Goal: Task Accomplishment & Management: Manage account settings

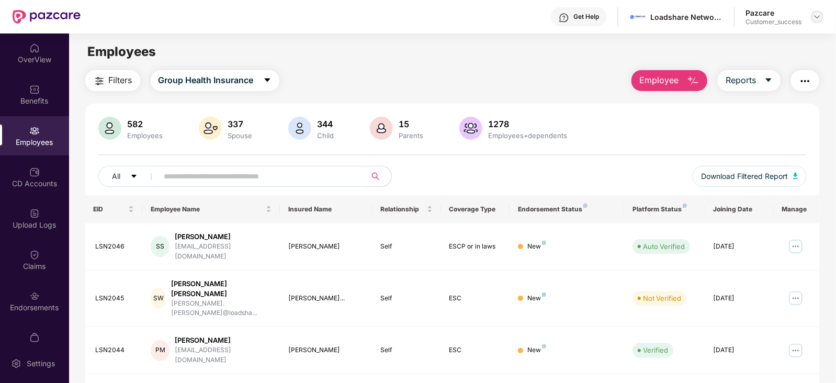
click at [814, 18] on img at bounding box center [817, 17] width 8 height 8
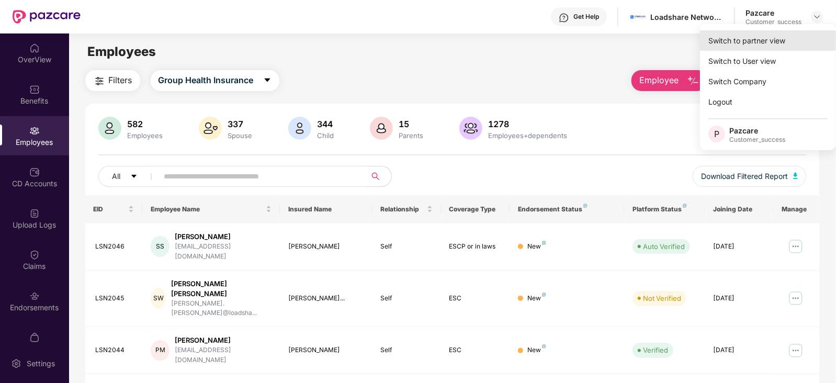
click at [775, 37] on div "Switch to partner view" at bounding box center [768, 40] width 136 height 20
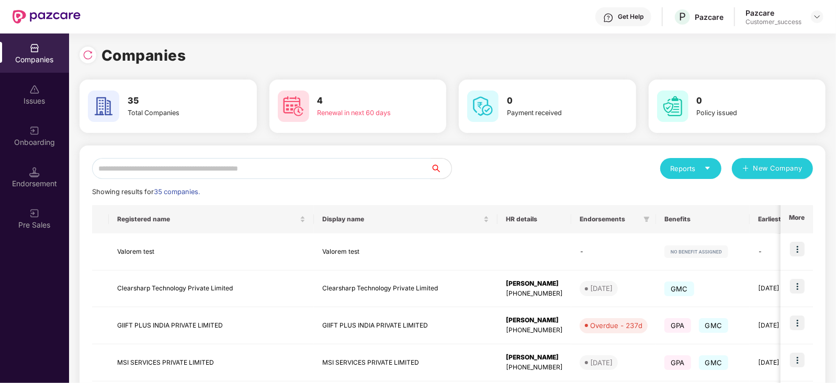
click at [250, 169] on input "text" at bounding box center [261, 168] width 339 height 21
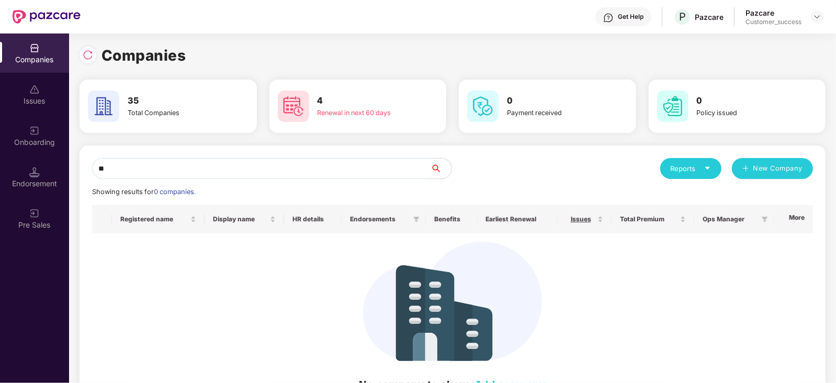
type input "*"
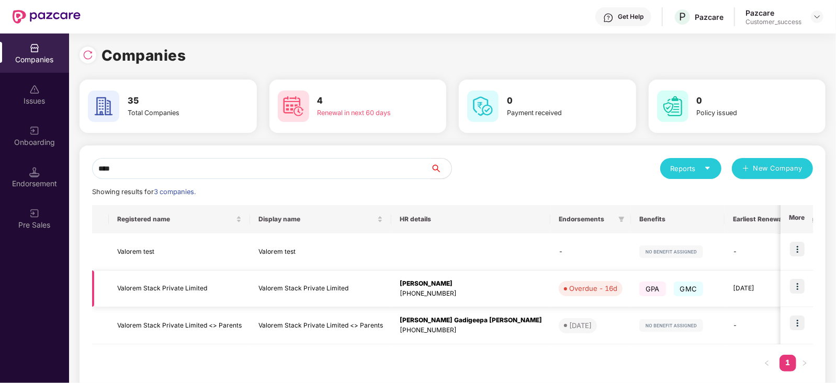
type input "****"
click at [796, 284] on img at bounding box center [797, 286] width 15 height 15
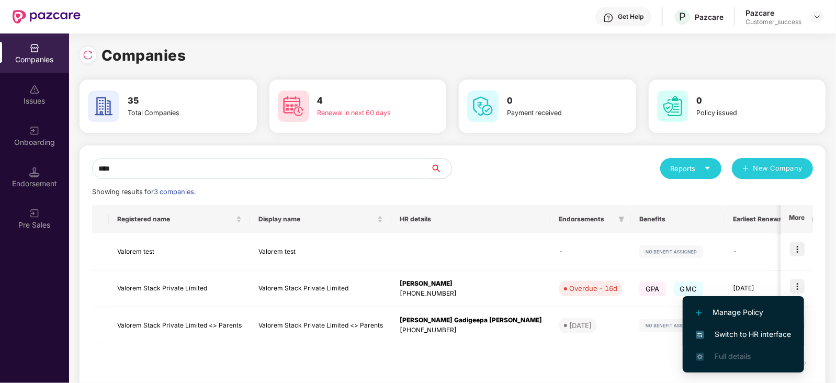
click at [750, 335] on span "Switch to HR interface" at bounding box center [743, 335] width 95 height 12
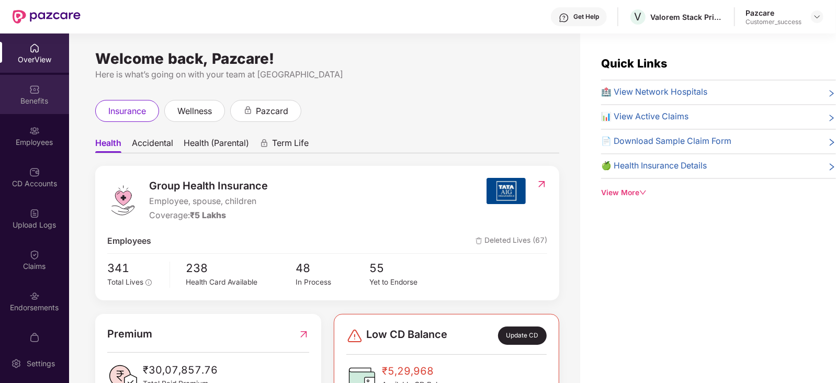
click at [33, 104] on div "Benefits" at bounding box center [34, 101] width 69 height 10
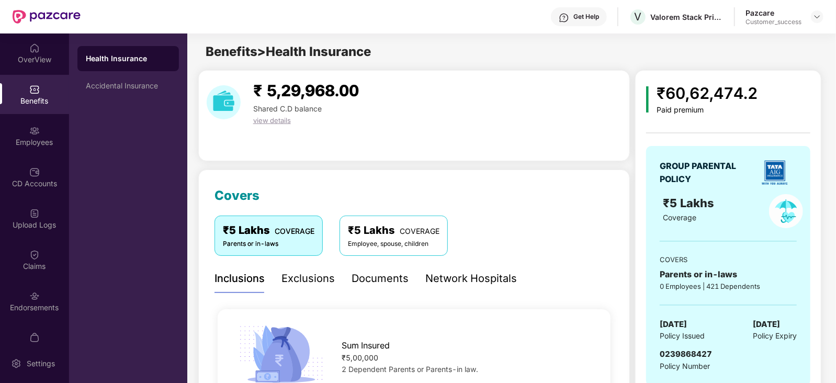
click at [411, 242] on div "Employee, spouse, children" at bounding box center [394, 244] width 92 height 10
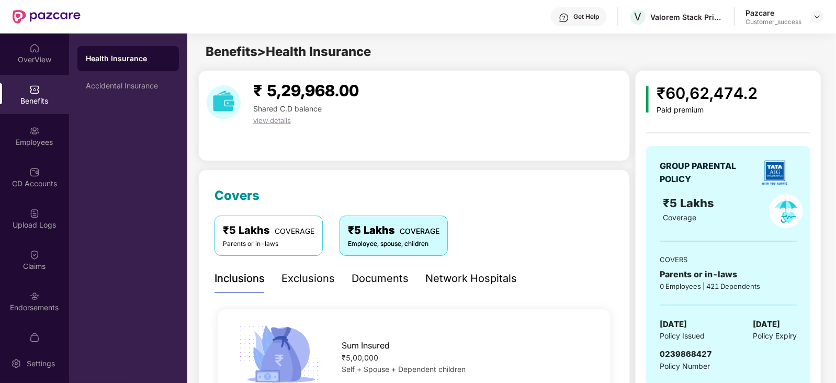
click at [280, 231] on span "COVERAGE" at bounding box center [295, 231] width 40 height 9
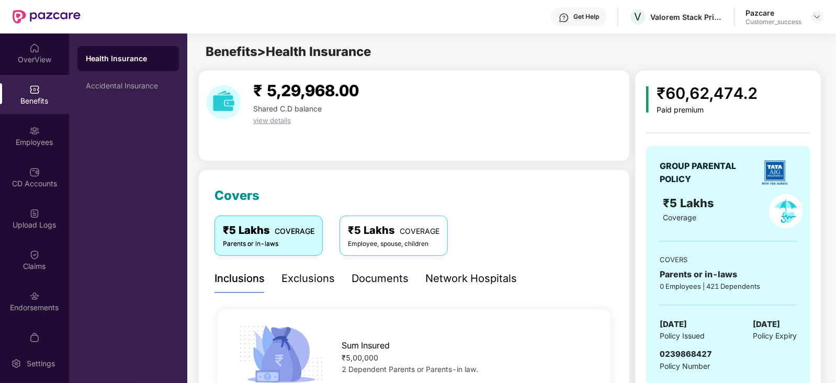
click at [356, 252] on div "₹5 Lakhs COVERAGE Employee, spouse, children" at bounding box center [394, 236] width 108 height 40
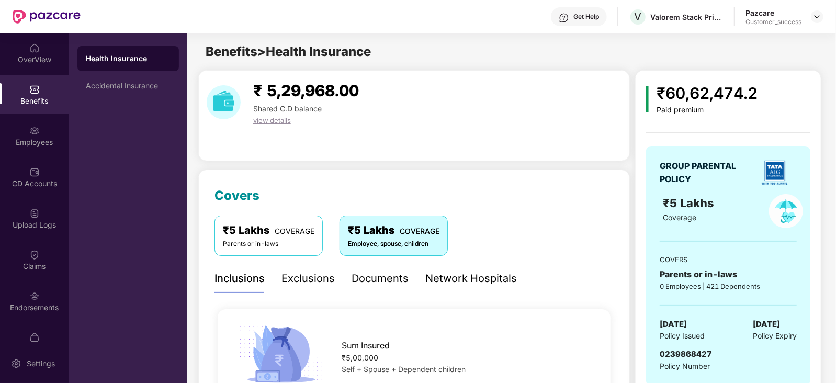
click at [272, 239] on div "Parents or in-laws" at bounding box center [269, 244] width 92 height 10
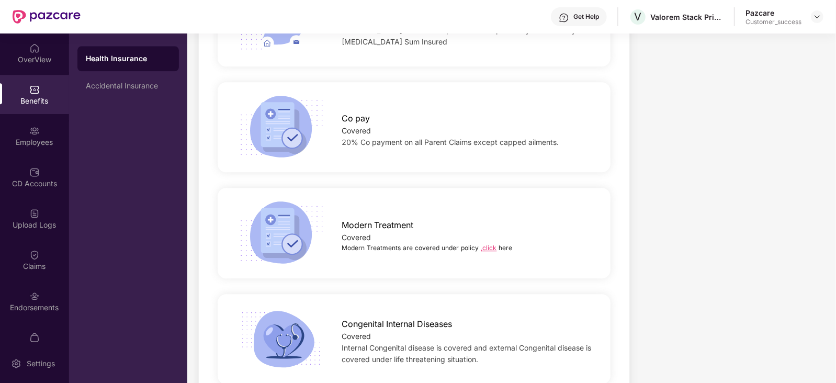
scroll to position [1794, 0]
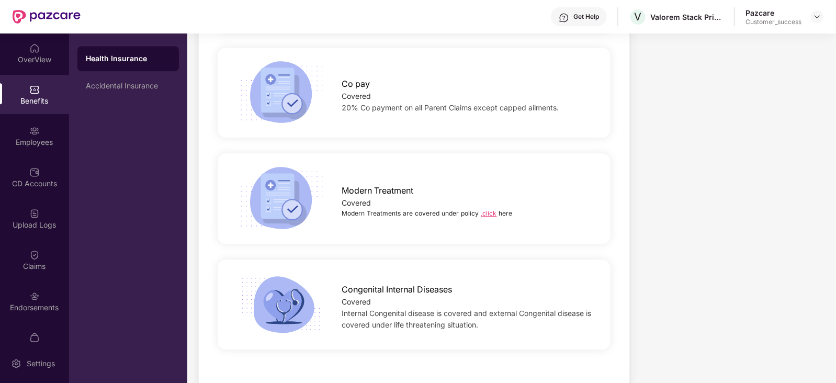
click at [489, 209] on link ",click" at bounding box center [490, 213] width 16 height 8
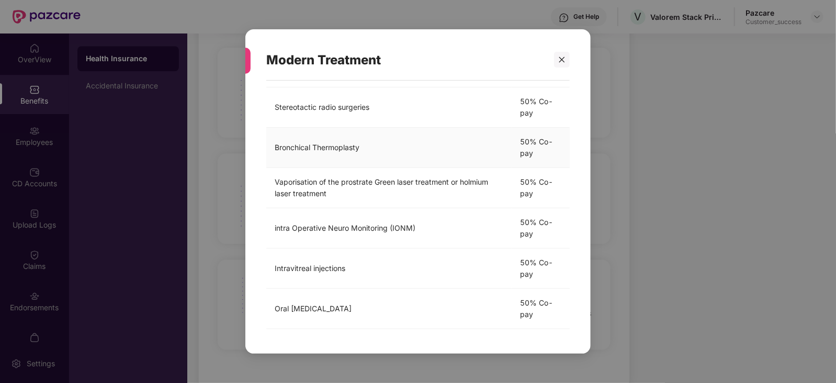
scroll to position [0, 0]
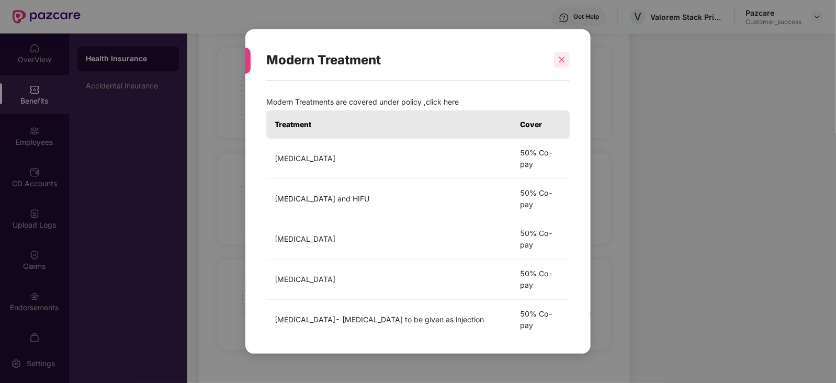
click at [558, 59] on icon "close" at bounding box center [561, 59] width 7 height 7
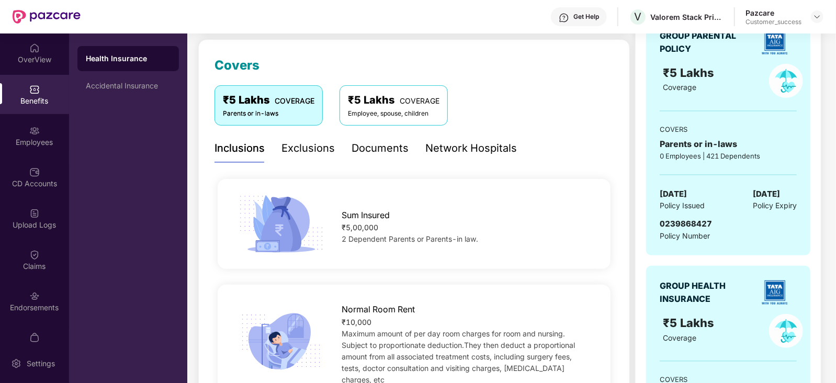
scroll to position [285, 0]
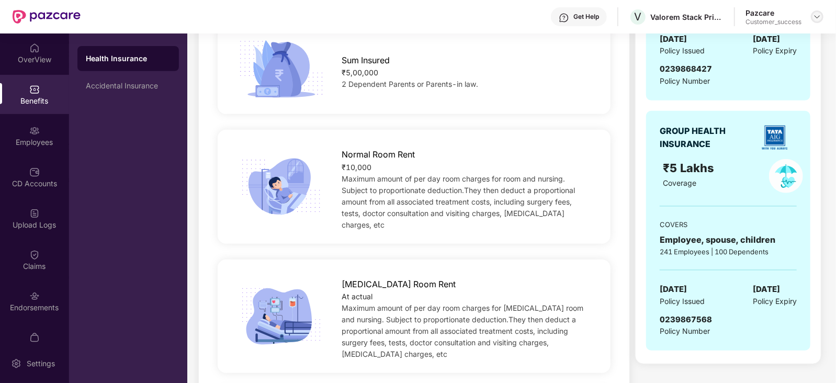
click at [819, 17] on img at bounding box center [817, 17] width 8 height 8
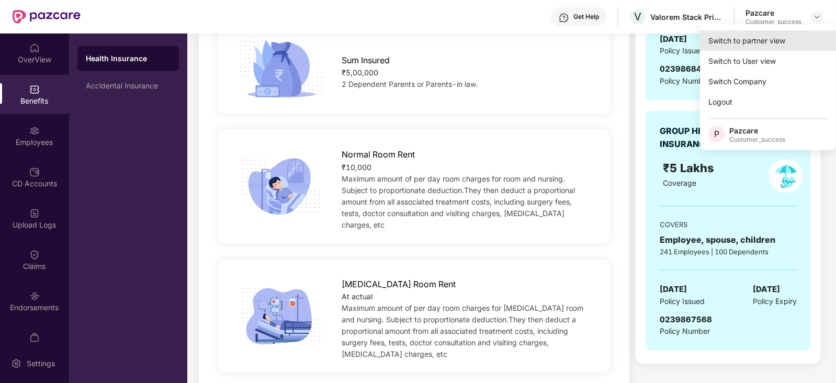
click at [781, 36] on div "Switch to partner view" at bounding box center [768, 40] width 136 height 20
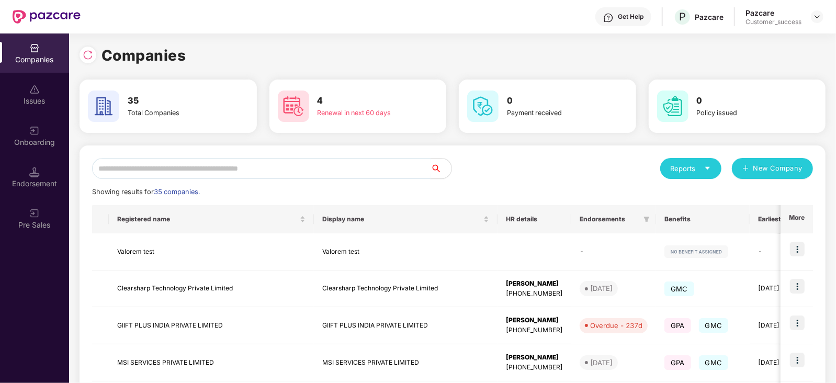
click at [259, 165] on input "text" at bounding box center [261, 168] width 339 height 21
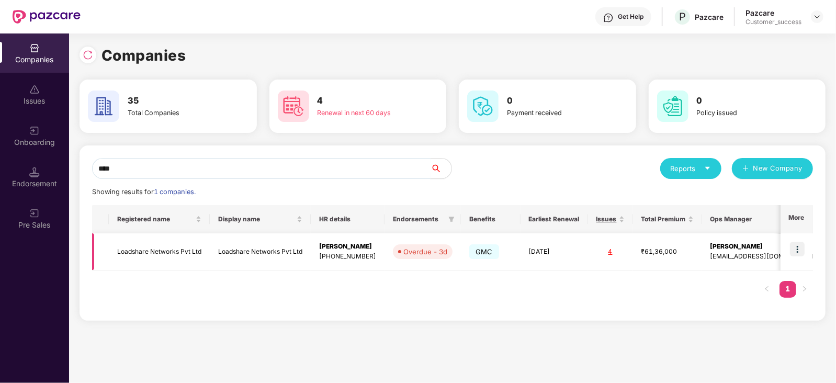
type input "****"
click at [794, 251] on img at bounding box center [797, 249] width 15 height 15
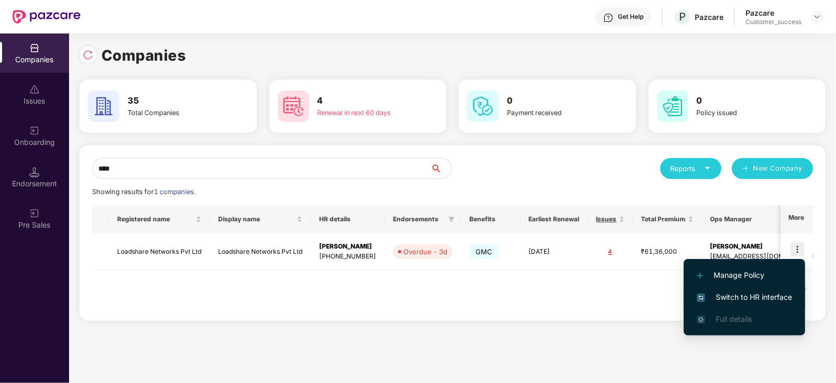
click at [758, 299] on span "Switch to HR interface" at bounding box center [744, 298] width 95 height 12
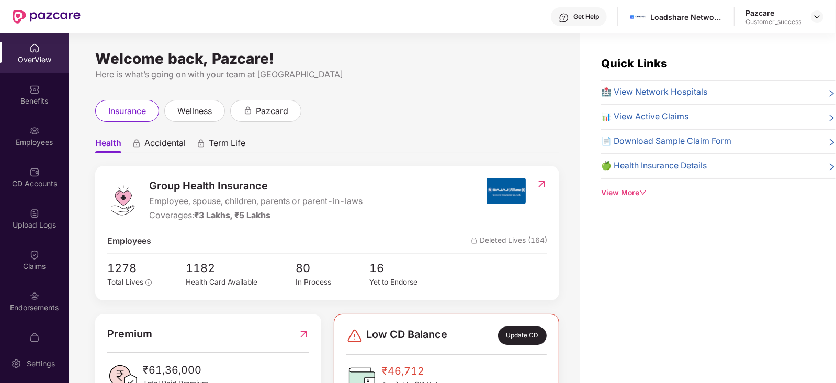
click at [34, 127] on img at bounding box center [34, 131] width 10 height 10
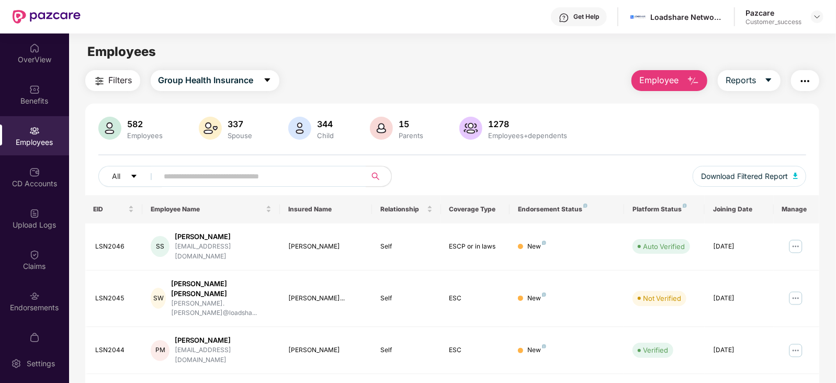
click at [683, 77] on button "Employee" at bounding box center [670, 80] width 76 height 21
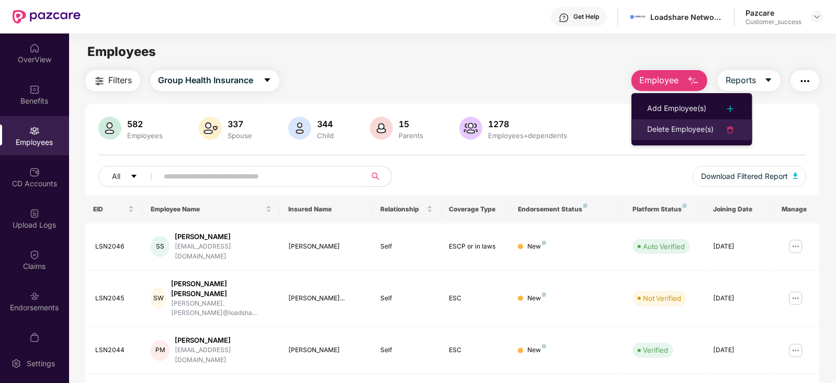
click at [657, 131] on div "Delete Employee(s)" at bounding box center [680, 130] width 66 height 13
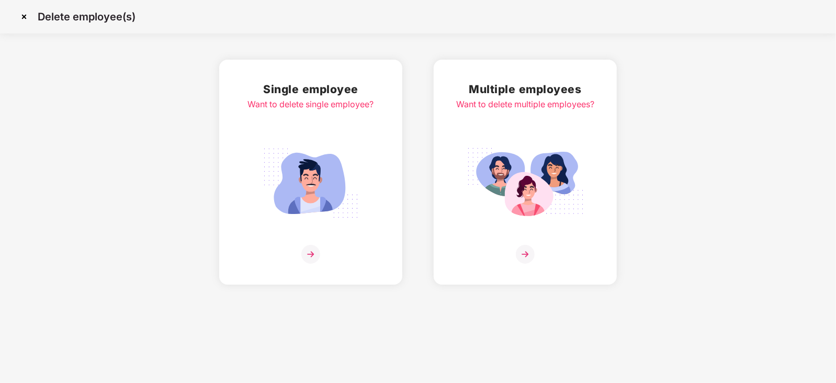
click at [523, 131] on div "Multiple employees Want to delete multiple employees?" at bounding box center [525, 172] width 138 height 183
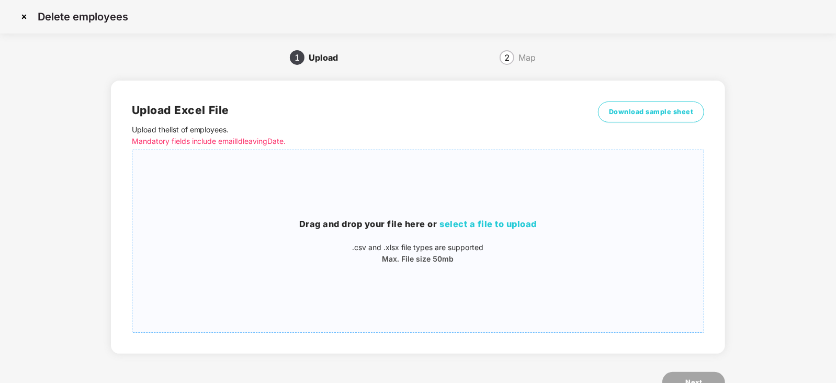
click at [432, 239] on div "Drag and drop your file here or select a file to upload .csv and .xlsx file typ…" at bounding box center [418, 241] width 572 height 47
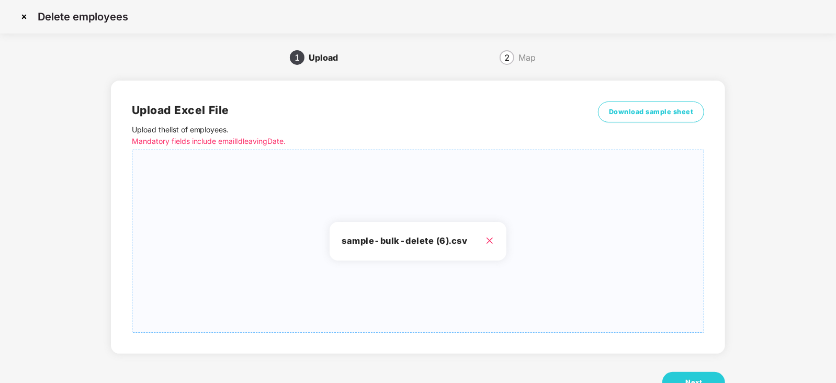
scroll to position [36, 0]
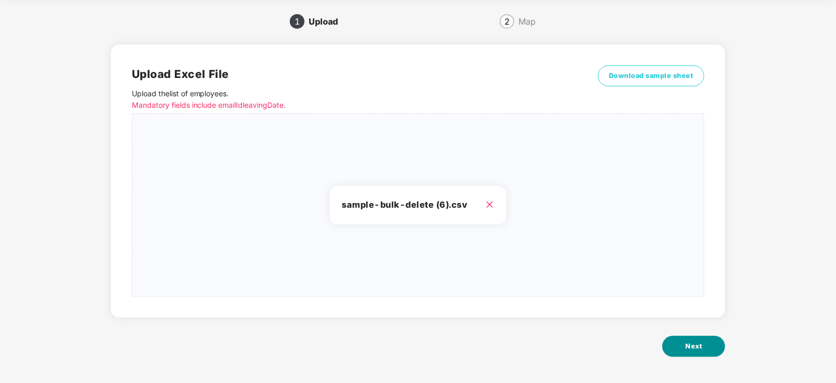
click at [691, 343] on span "Next" at bounding box center [694, 346] width 17 height 10
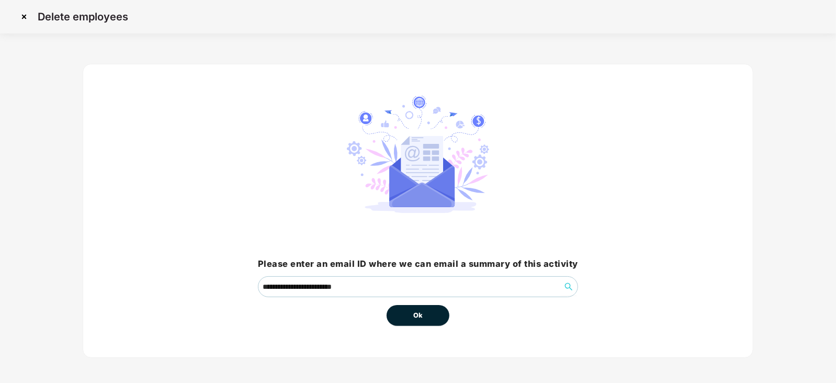
click at [431, 310] on button "Ok" at bounding box center [418, 315] width 63 height 21
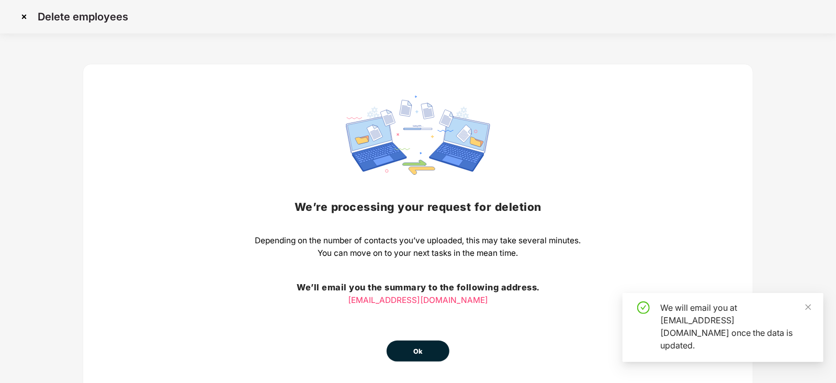
click at [415, 355] on span "Ok" at bounding box center [417, 351] width 9 height 10
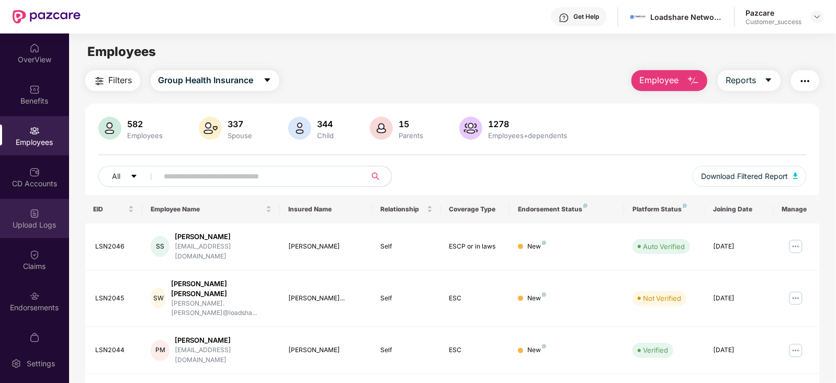
click at [43, 220] on div "Upload Logs" at bounding box center [34, 225] width 69 height 10
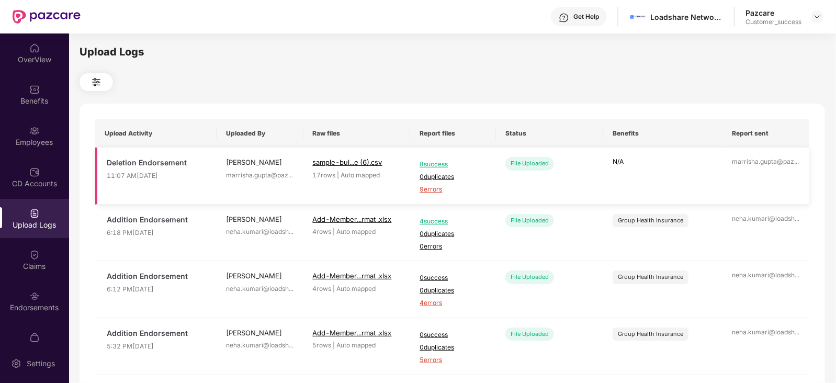
click at [442, 191] on span "9 errors" at bounding box center [453, 190] width 67 height 10
click at [43, 131] on div "Employees" at bounding box center [34, 135] width 69 height 39
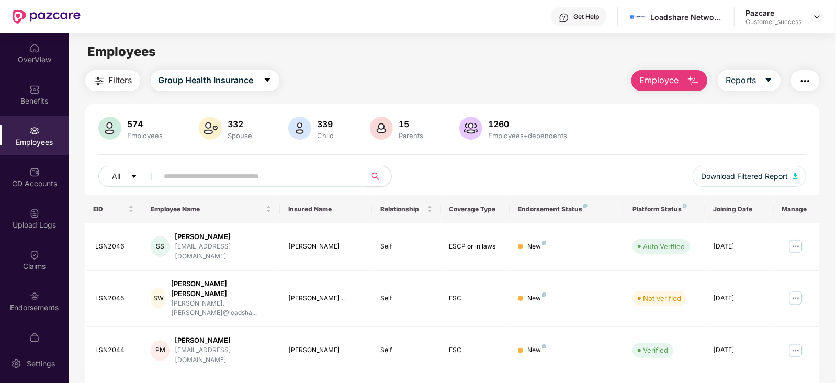
click at [685, 77] on button "Employee" at bounding box center [670, 80] width 76 height 21
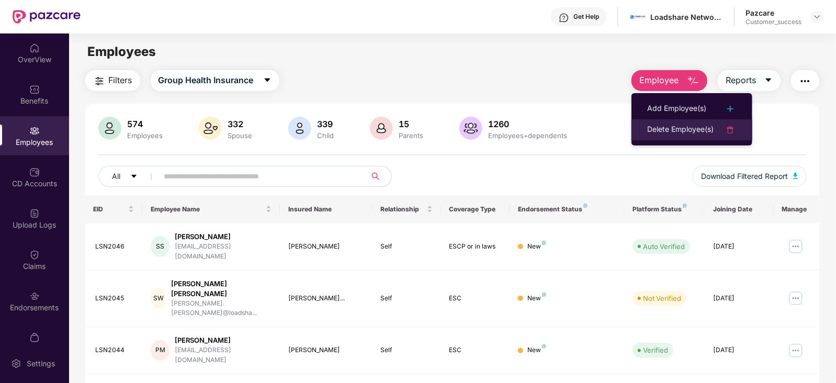
click at [674, 135] on div "Delete Employee(s)" at bounding box center [680, 130] width 66 height 13
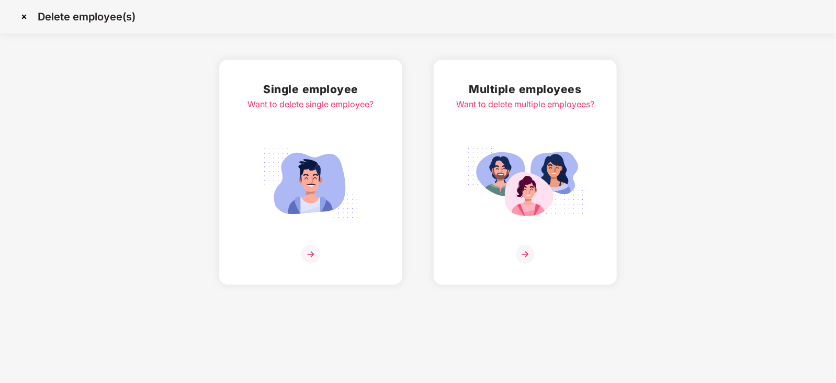
click at [511, 139] on div "Multiple employees Want to delete multiple employees?" at bounding box center [525, 172] width 138 height 183
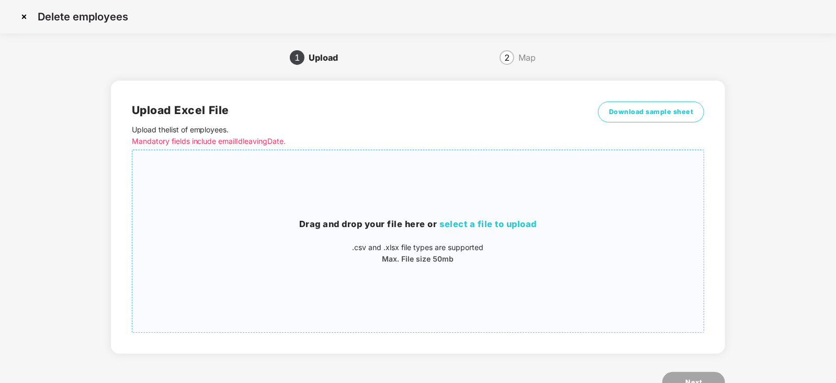
click at [450, 226] on span "select a file to upload" at bounding box center [488, 224] width 97 height 10
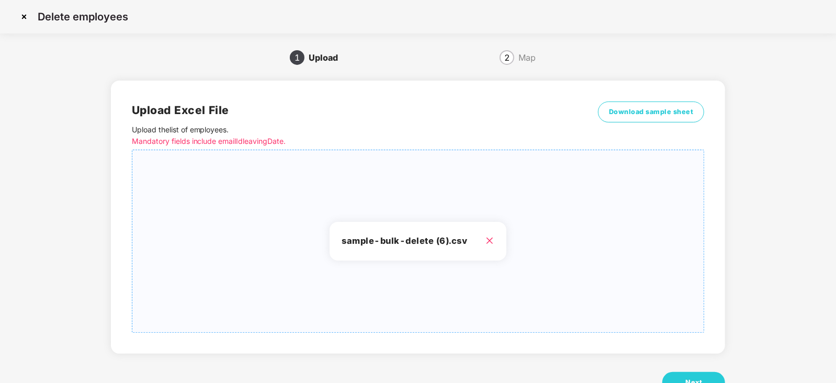
scroll to position [36, 0]
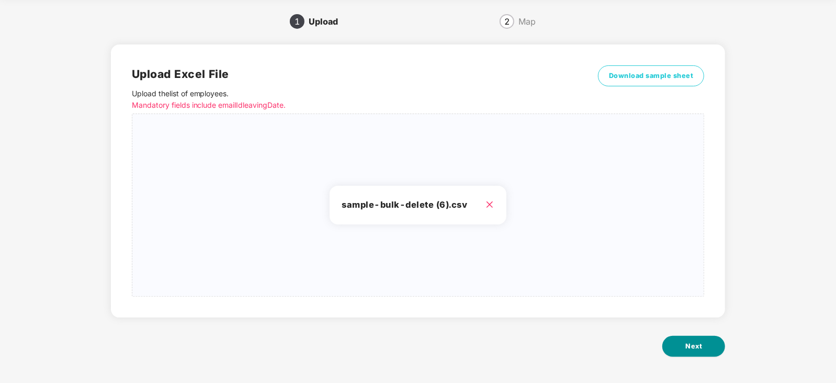
click at [706, 351] on button "Next" at bounding box center [694, 346] width 63 height 21
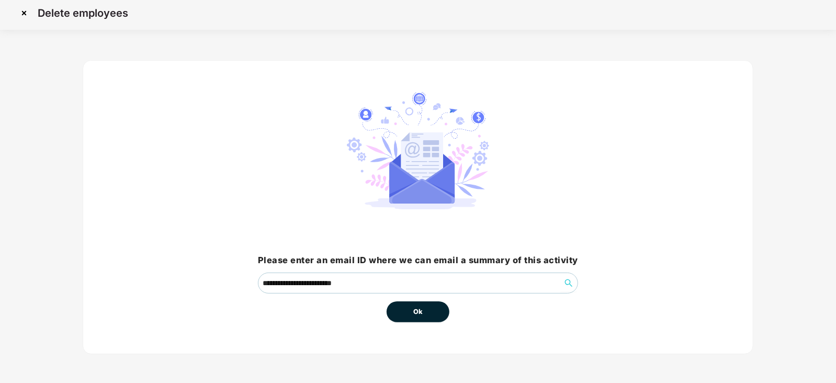
scroll to position [0, 0]
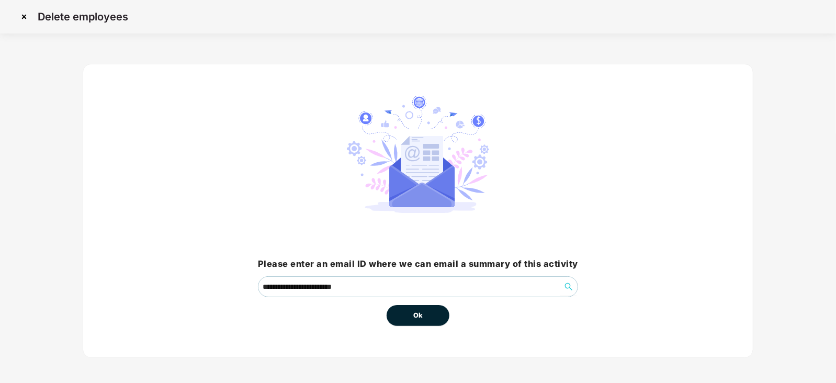
click at [408, 320] on button "Ok" at bounding box center [418, 315] width 63 height 21
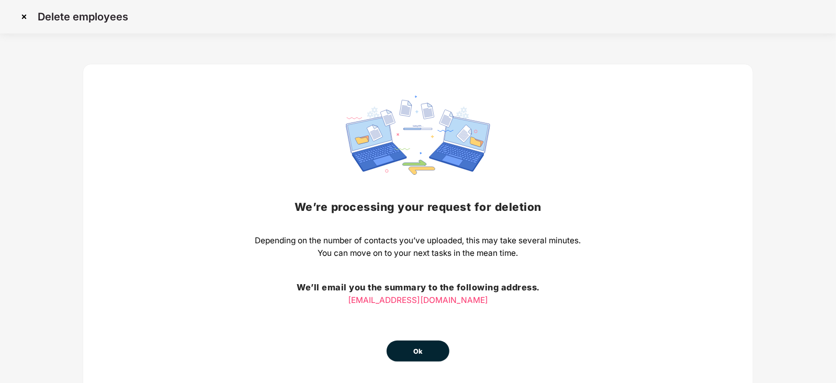
click at [25, 18] on img at bounding box center [24, 16] width 17 height 17
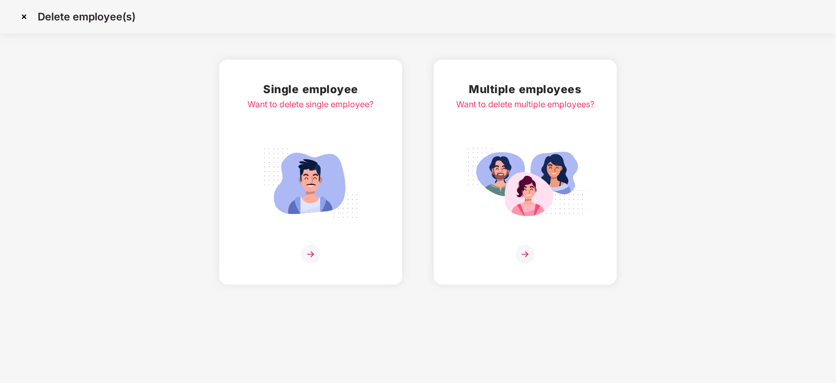
click at [29, 16] on img at bounding box center [24, 16] width 17 height 17
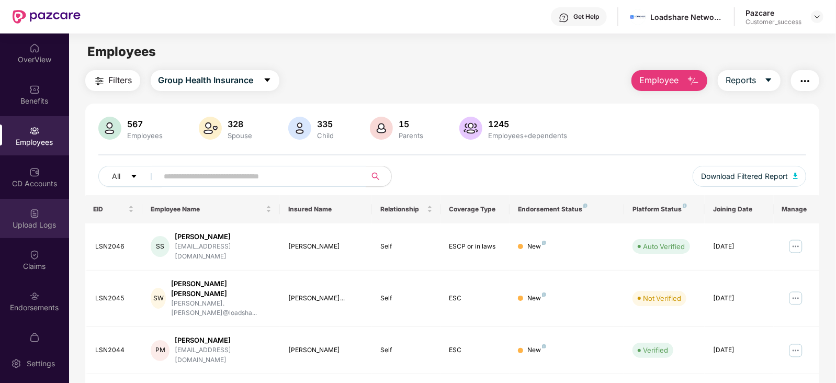
click at [29, 214] on img at bounding box center [34, 213] width 10 height 10
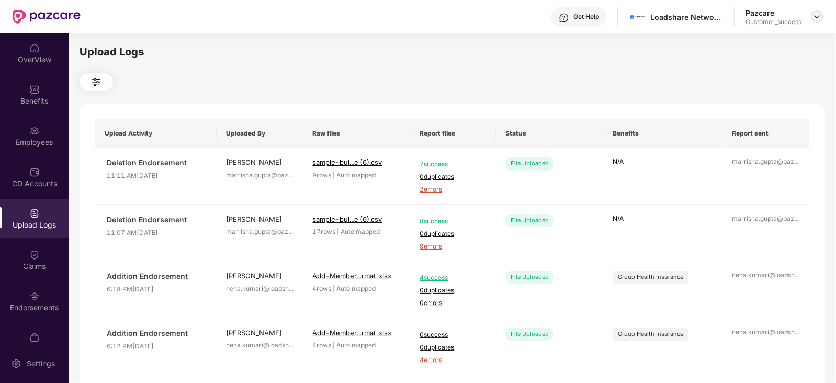
click at [820, 15] on img at bounding box center [817, 17] width 8 height 8
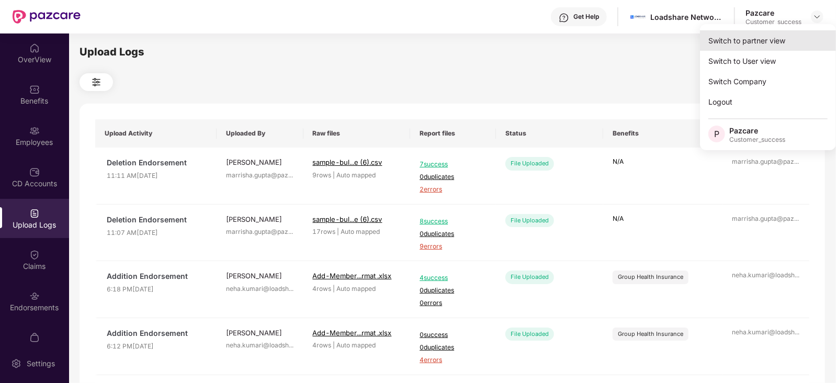
click at [782, 37] on div "Switch to partner view" at bounding box center [768, 40] width 136 height 20
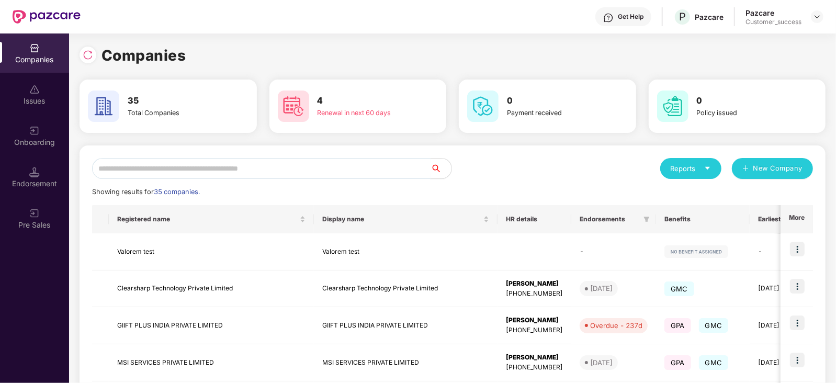
click at [354, 167] on input "text" at bounding box center [261, 168] width 339 height 21
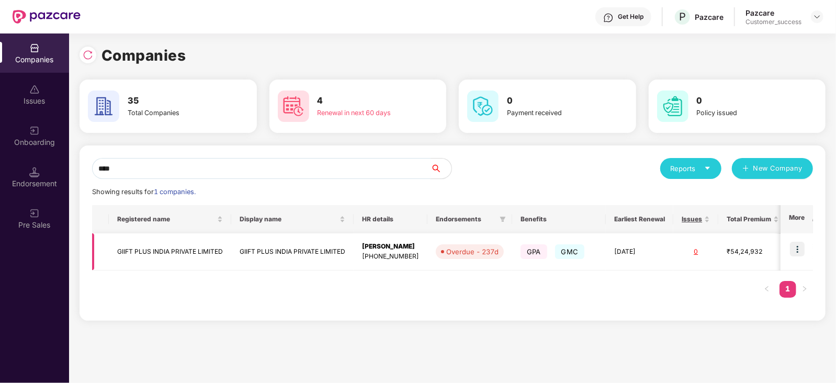
type input "****"
click at [804, 249] on img at bounding box center [797, 249] width 15 height 15
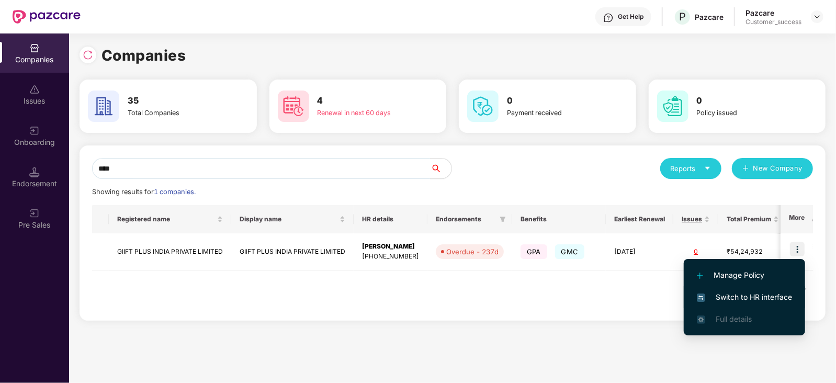
click at [746, 296] on span "Switch to HR interface" at bounding box center [744, 298] width 95 height 12
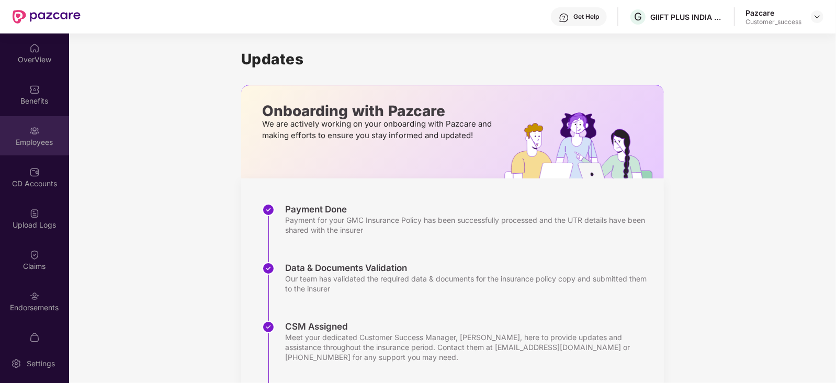
click at [31, 135] on img at bounding box center [34, 131] width 10 height 10
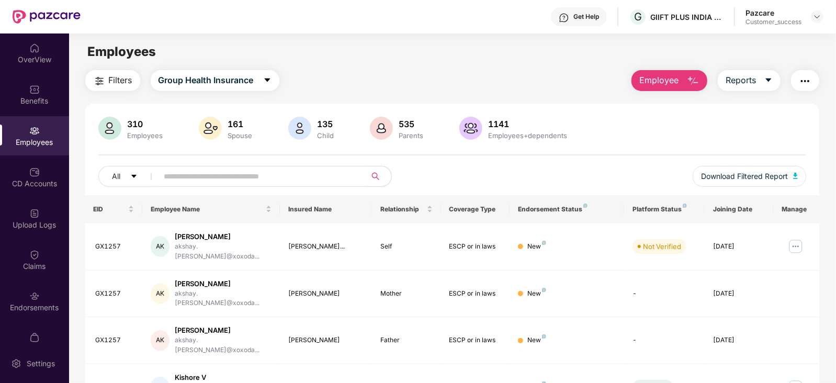
click at [298, 173] on input "text" at bounding box center [258, 177] width 188 height 16
paste input "******"
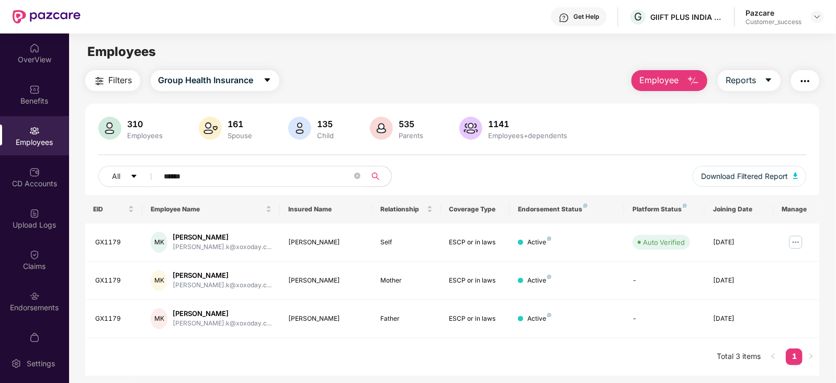
click at [181, 177] on input "******" at bounding box center [258, 177] width 188 height 16
paste input "text"
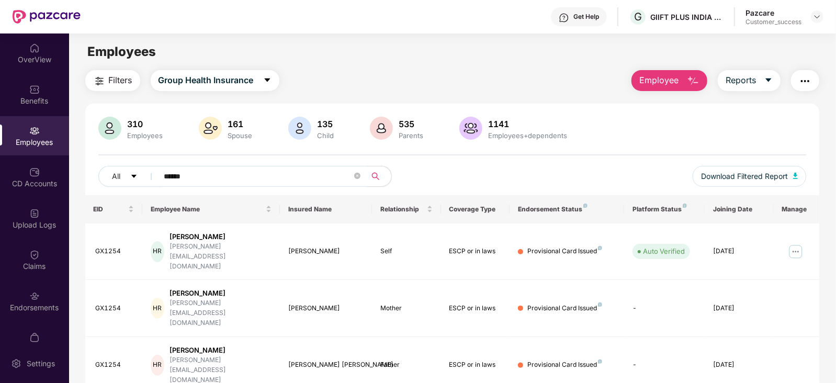
type input "******"
click at [762, 170] on button "Download Filtered Report" at bounding box center [750, 176] width 114 height 21
click at [743, 169] on button "Download Filtered Report" at bounding box center [750, 176] width 114 height 21
click at [814, 18] on img at bounding box center [817, 17] width 8 height 8
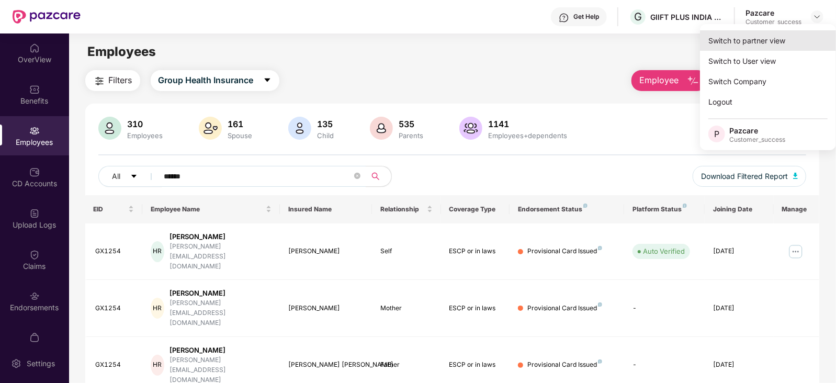
click at [790, 38] on div "Switch to partner view" at bounding box center [768, 40] width 136 height 20
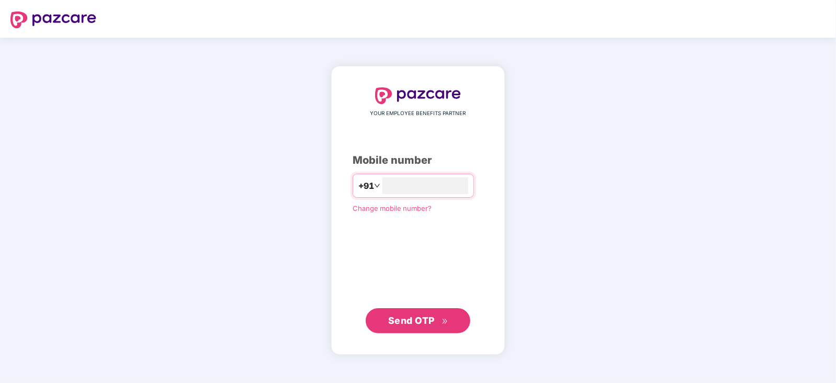
type input "**********"
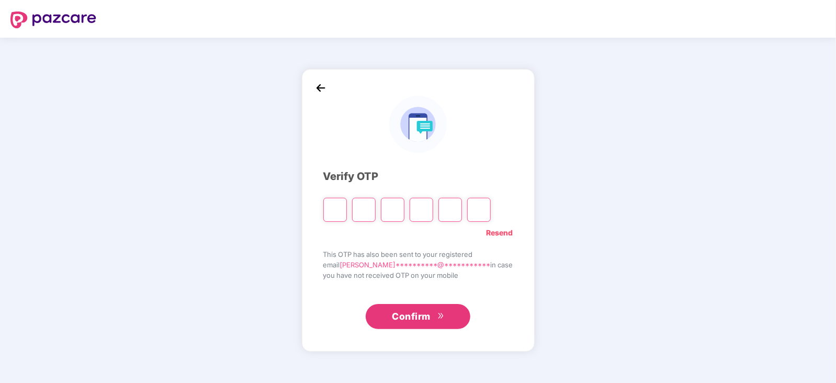
type input "*"
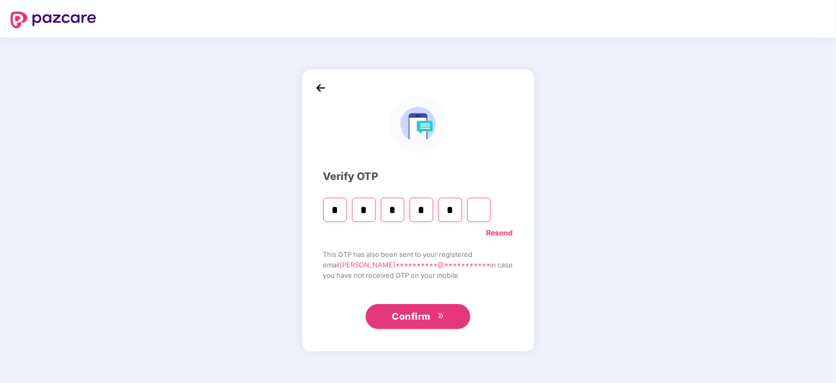
type input "*"
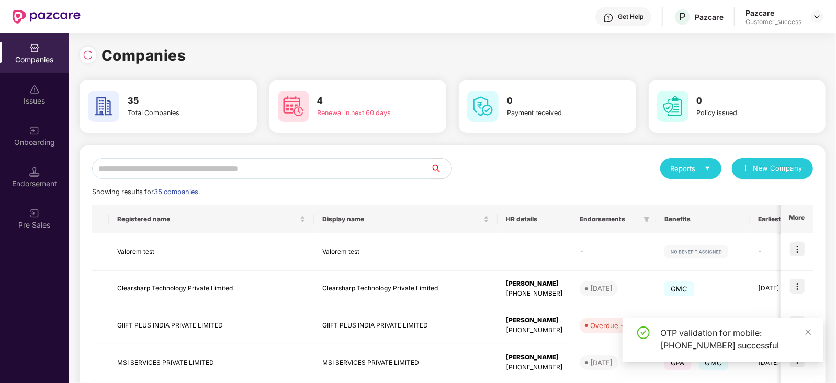
click at [317, 164] on input "text" at bounding box center [261, 168] width 339 height 21
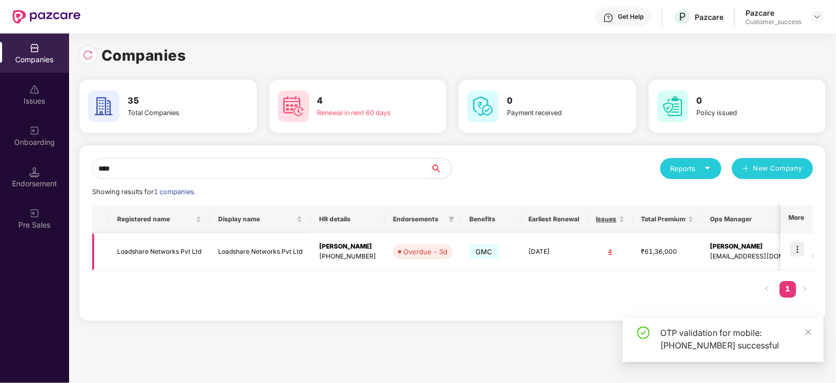
type input "****"
click at [801, 254] on img at bounding box center [797, 249] width 15 height 15
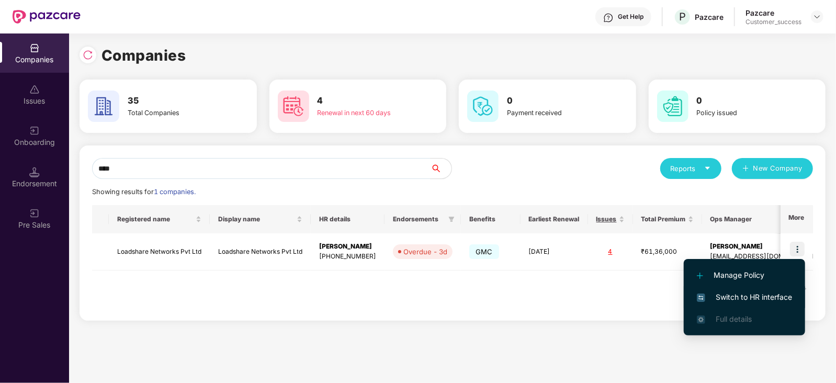
click at [743, 300] on span "Switch to HR interface" at bounding box center [744, 298] width 95 height 12
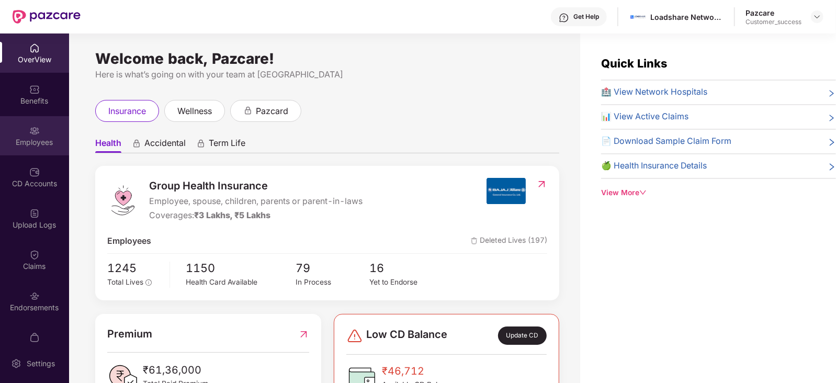
click at [10, 135] on div "Employees" at bounding box center [34, 135] width 69 height 39
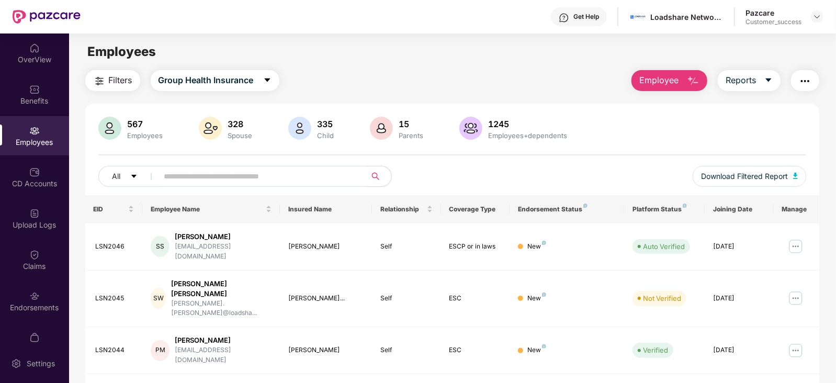
click at [202, 175] on input "text" at bounding box center [258, 177] width 188 height 16
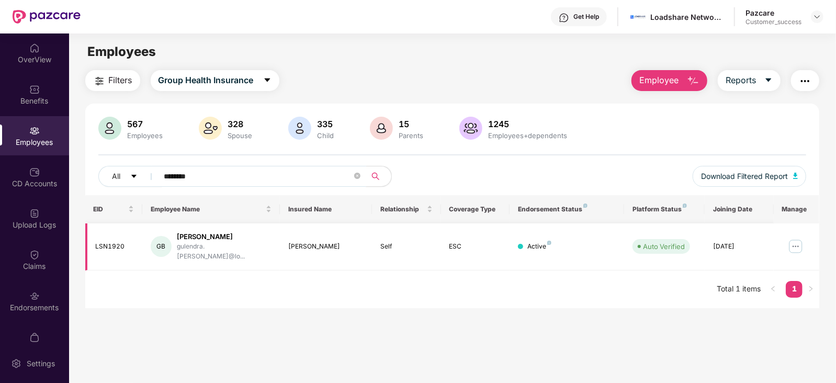
drag, startPoint x: 202, startPoint y: 175, endPoint x: 793, endPoint y: 243, distance: 594.7
click at [793, 243] on div "567 Employees 328 Spouse 335 Child 15 Parents 1245 Employees+dependents All ***…" at bounding box center [452, 206] width 735 height 205
type input "********"
drag, startPoint x: 793, startPoint y: 243, endPoint x: 585, endPoint y: 347, distance: 232.4
click at [585, 347] on main "Employees Filters Group Health Insurance Employee Reports 567 Employees 328 Spo…" at bounding box center [452, 224] width 767 height 383
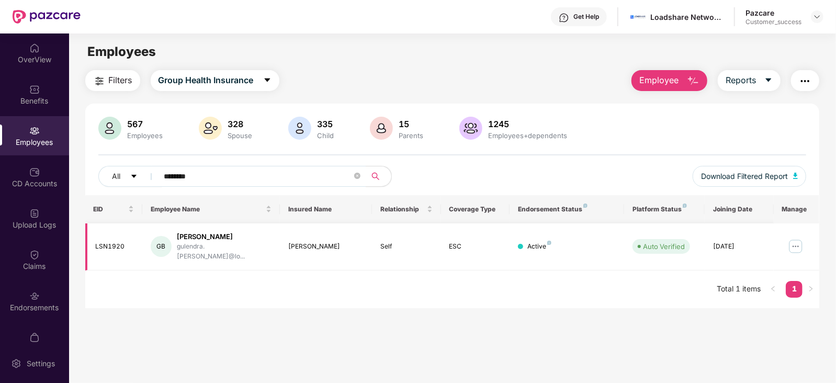
click at [793, 243] on img at bounding box center [796, 246] width 17 height 17
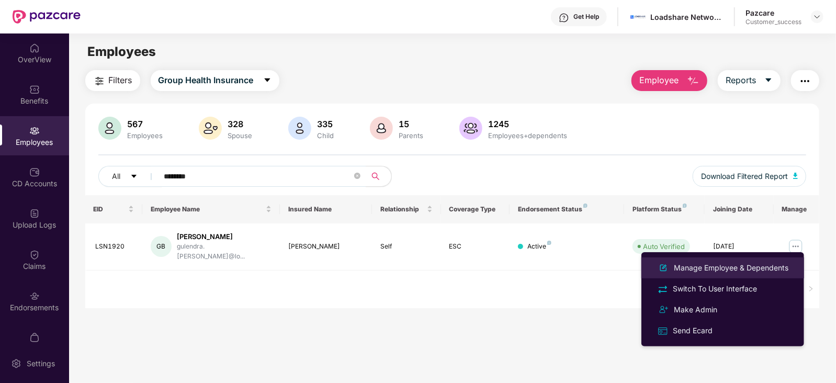
click at [757, 260] on li "Manage Employee & Dependents" at bounding box center [723, 268] width 163 height 21
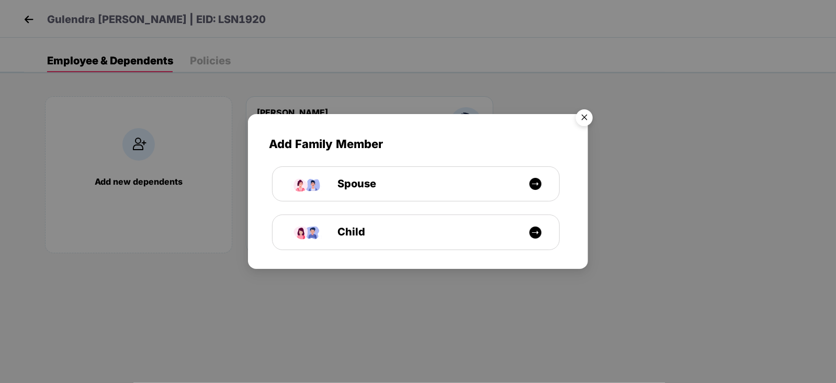
click at [592, 118] on img "Close" at bounding box center [584, 119] width 29 height 29
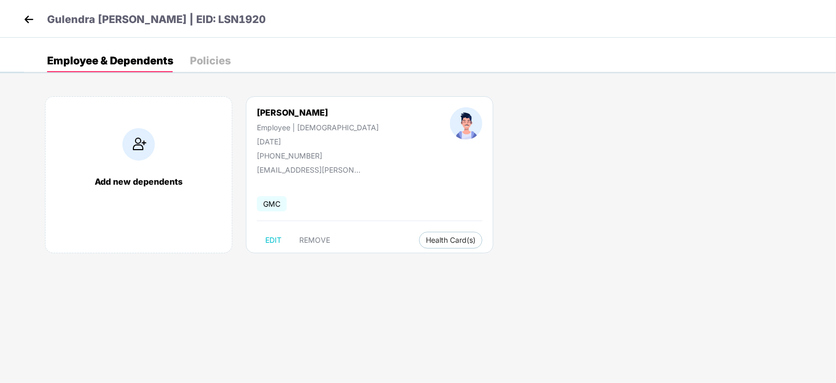
click at [305, 151] on div "+917577824650" at bounding box center [318, 155] width 122 height 9
copy div "+917577824650"
click at [25, 15] on img at bounding box center [29, 20] width 16 height 16
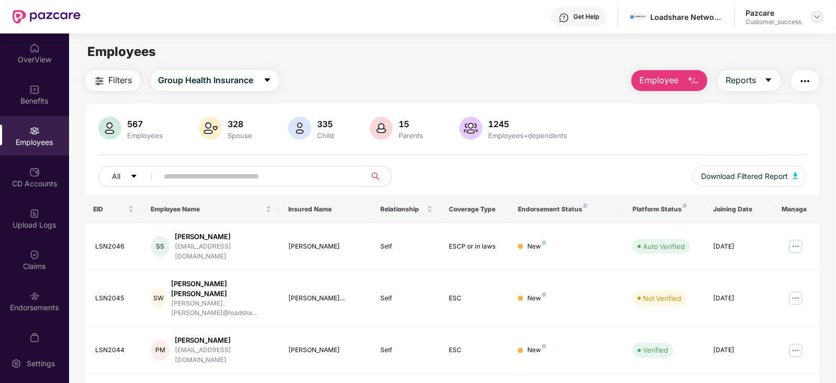
click at [821, 16] on img at bounding box center [817, 17] width 8 height 8
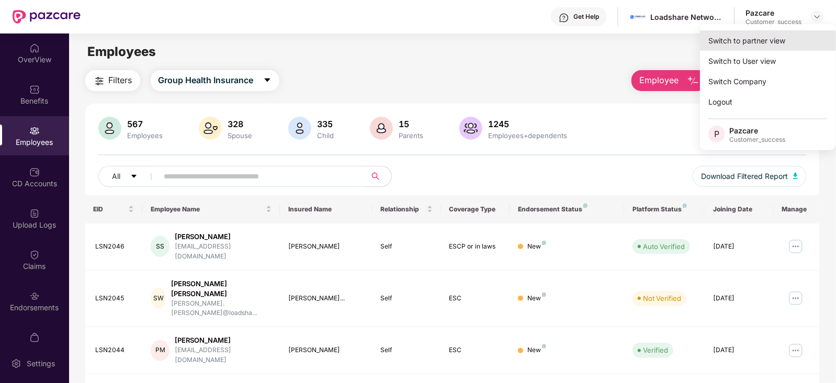
click at [766, 40] on div "Switch to partner view" at bounding box center [768, 40] width 136 height 20
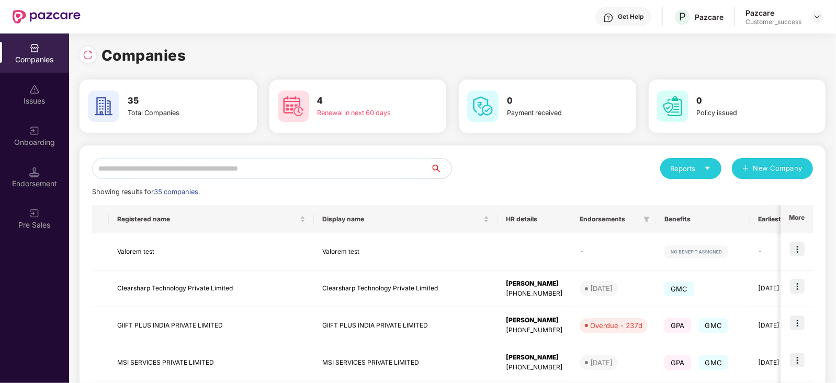
click at [29, 144] on div "Onboarding" at bounding box center [34, 142] width 69 height 10
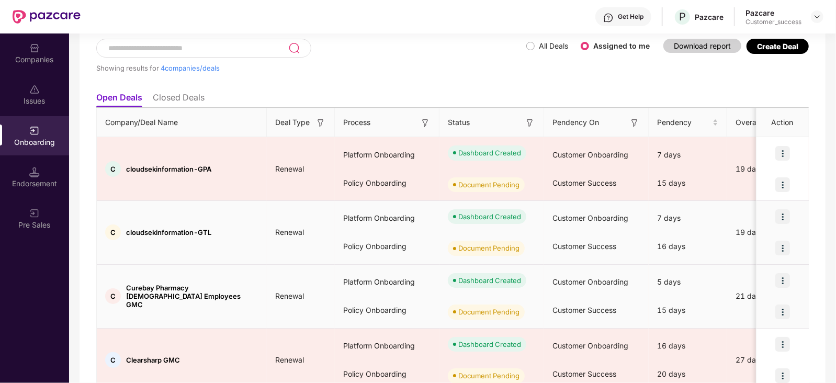
scroll to position [110, 0]
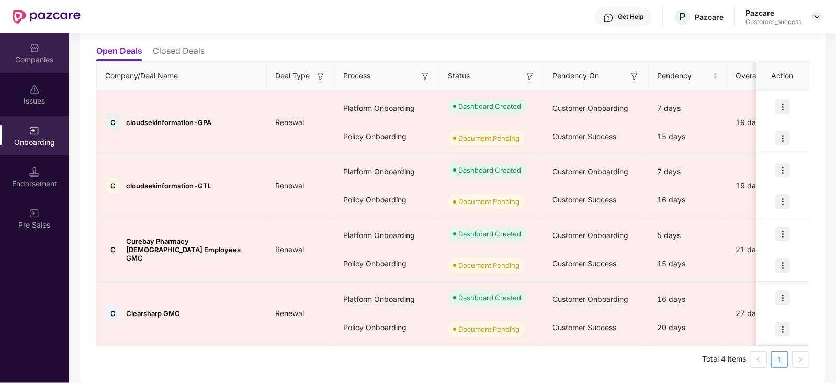
click at [33, 59] on div "Companies" at bounding box center [34, 59] width 69 height 10
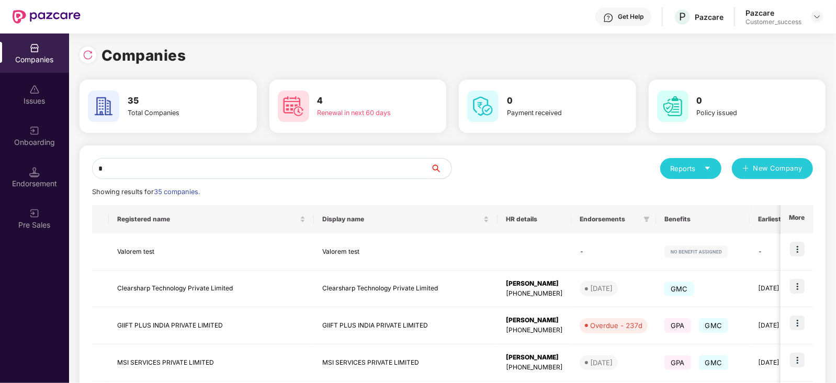
click at [290, 166] on input "*" at bounding box center [261, 168] width 339 height 21
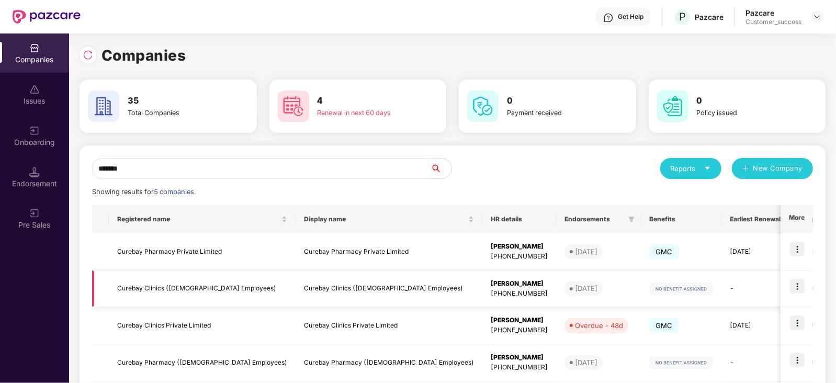
scroll to position [37, 0]
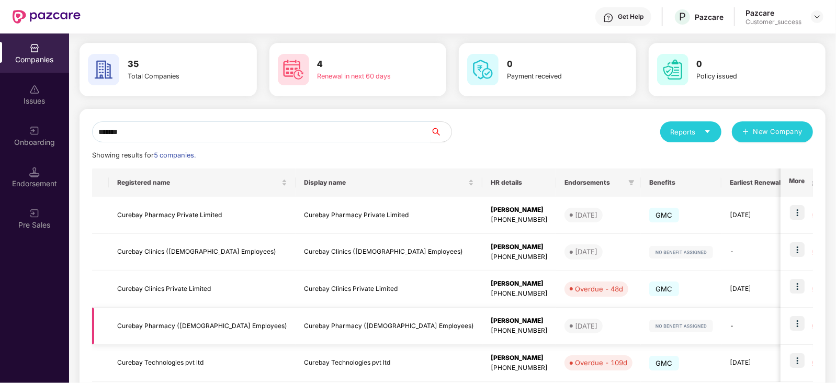
type input "*******"
click at [790, 320] on img at bounding box center [797, 323] width 15 height 15
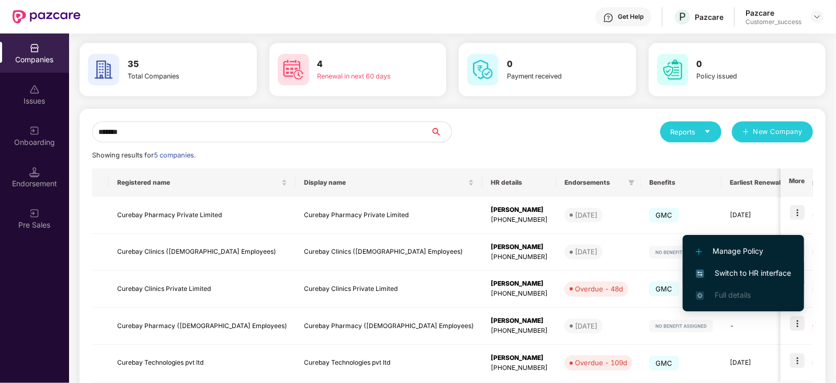
click at [742, 270] on span "Switch to HR interface" at bounding box center [743, 273] width 95 height 12
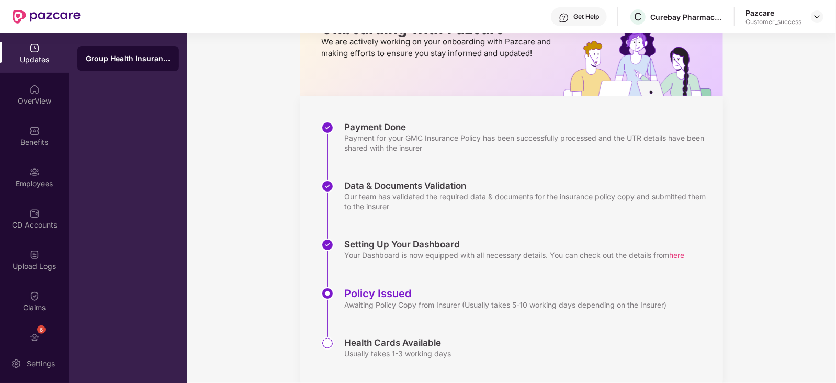
scroll to position [84, 0]
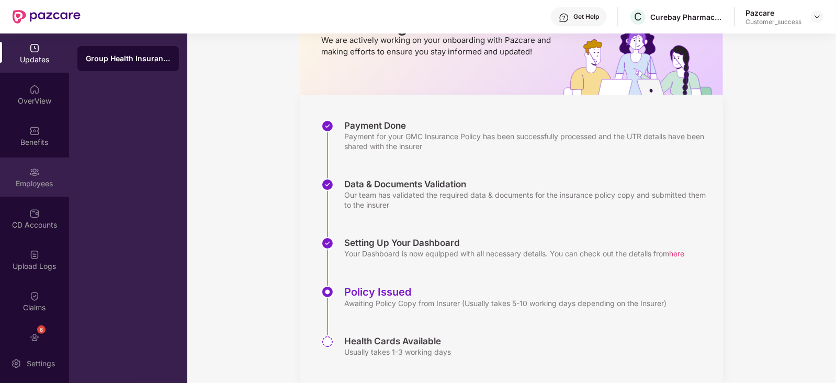
click at [28, 160] on div "Employees" at bounding box center [34, 177] width 69 height 39
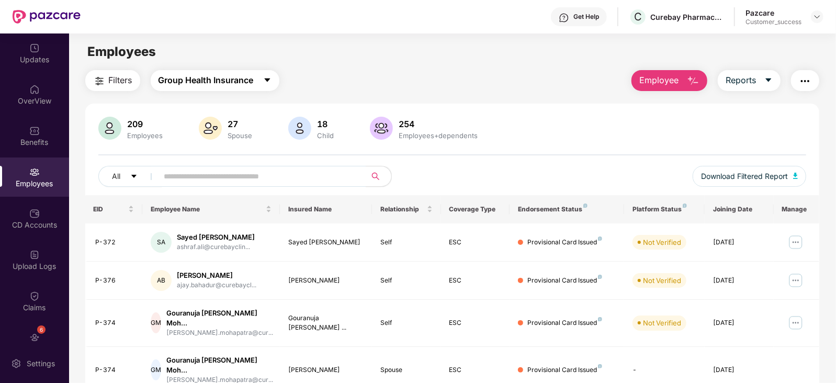
click at [255, 77] on button "Group Health Insurance" at bounding box center [215, 80] width 129 height 21
click at [503, 100] on div "Filters Group Health Insurance Employee Reports 209 Employees 27 Spouse 18 Chil…" at bounding box center [452, 379] width 735 height 618
click at [394, 44] on div "Employees" at bounding box center [452, 52] width 767 height 20
click at [686, 81] on button "Employee" at bounding box center [670, 80] width 76 height 21
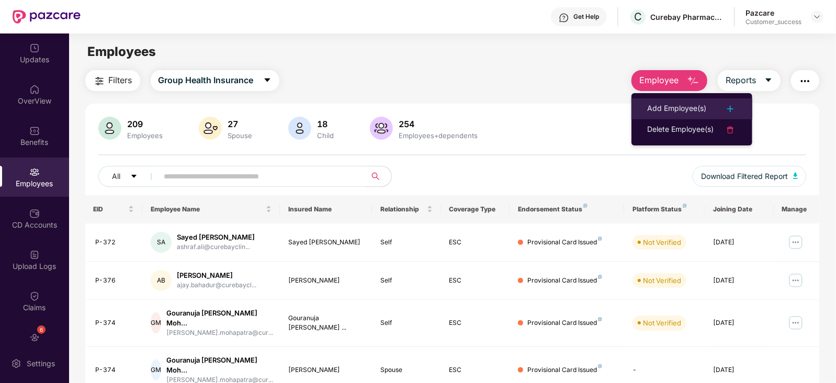
click at [659, 103] on div "Add Employee(s)" at bounding box center [676, 109] width 59 height 13
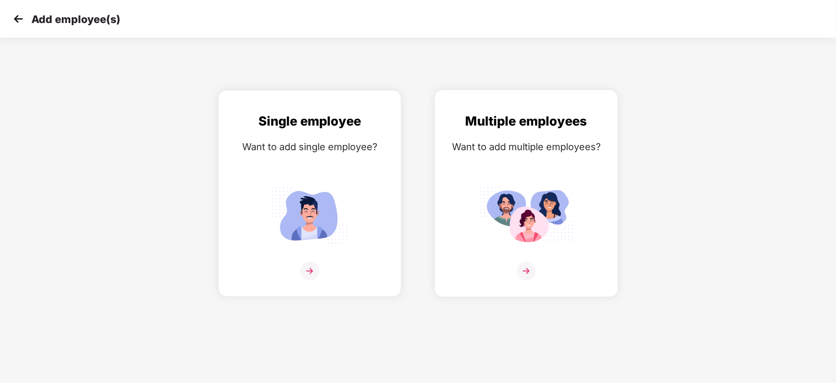
click at [540, 139] on div "Want to add multiple employees?" at bounding box center [526, 146] width 161 height 15
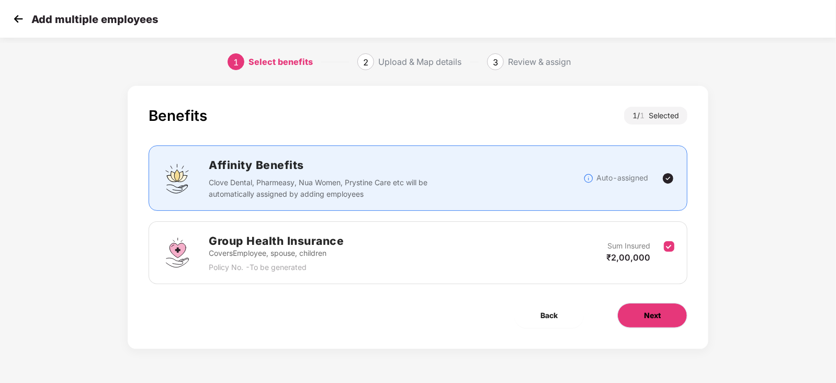
click at [637, 317] on button "Next" at bounding box center [653, 315] width 70 height 25
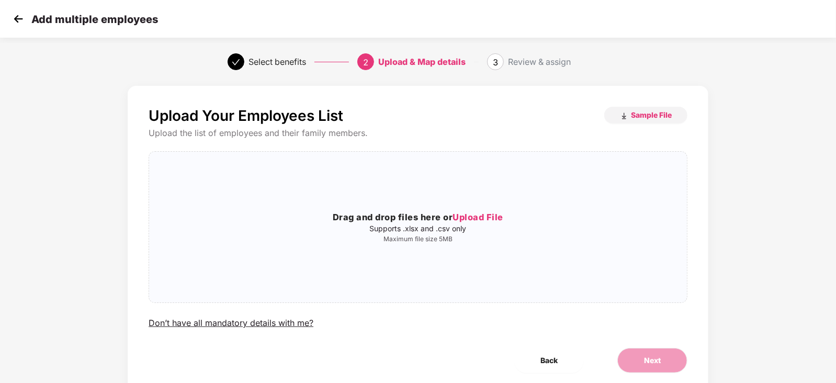
click at [484, 100] on div "Upload Your Employees List Sample File Upload the list of employees and their f…" at bounding box center [418, 240] width 581 height 308
click at [641, 122] on button "Sample File" at bounding box center [645, 115] width 83 height 17
click at [444, 229] on p "Supports .xlsx and .csv only" at bounding box center [418, 229] width 538 height 8
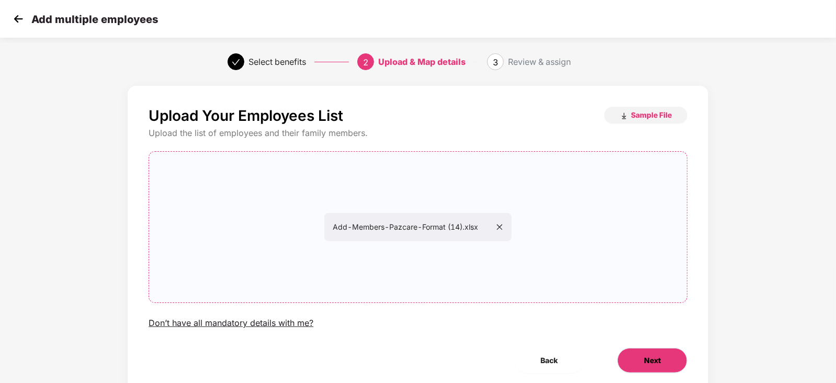
click at [646, 352] on button "Next" at bounding box center [653, 360] width 70 height 25
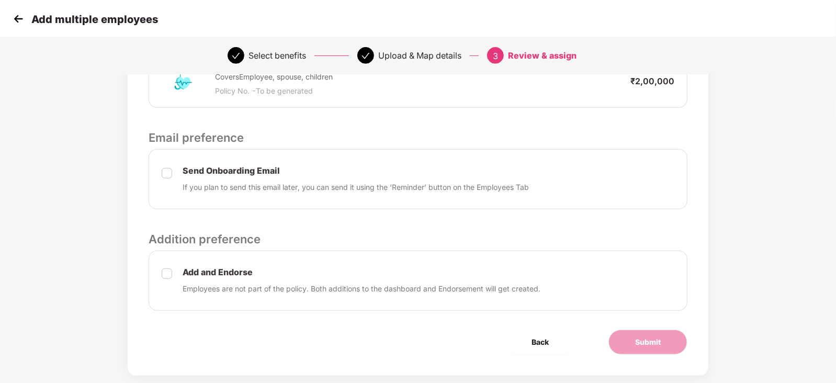
scroll to position [301, 0]
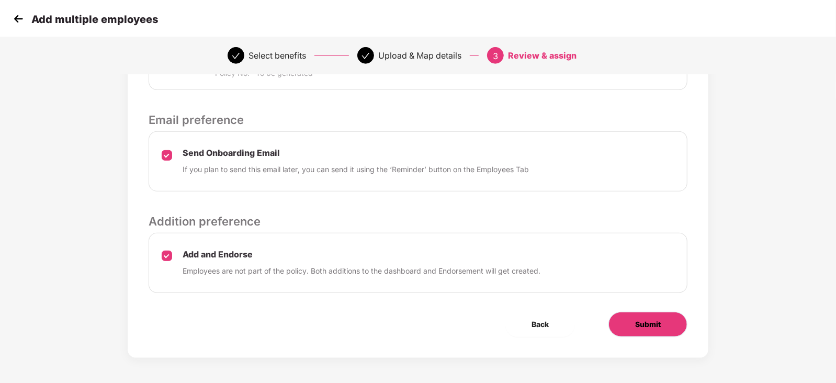
click at [633, 329] on button "Submit" at bounding box center [648, 324] width 79 height 25
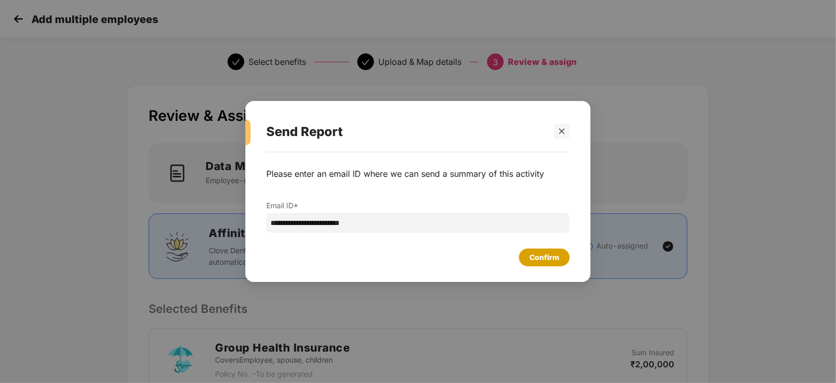
click at [546, 263] on div "Confirm" at bounding box center [544, 258] width 51 height 18
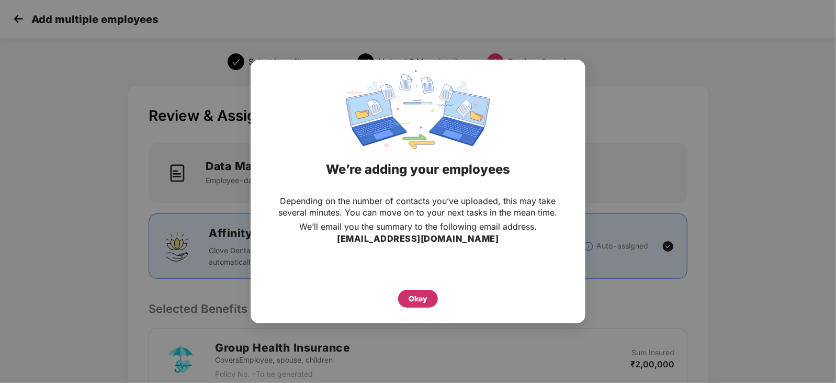
click at [421, 300] on div "Okay" at bounding box center [418, 299] width 19 height 12
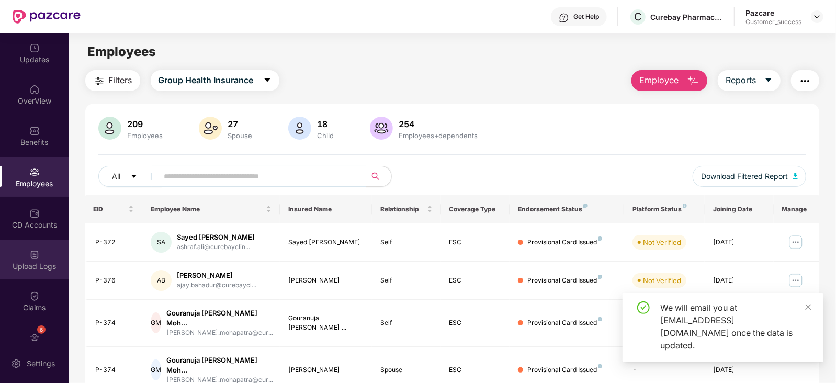
click at [47, 252] on div "Upload Logs" at bounding box center [34, 259] width 69 height 39
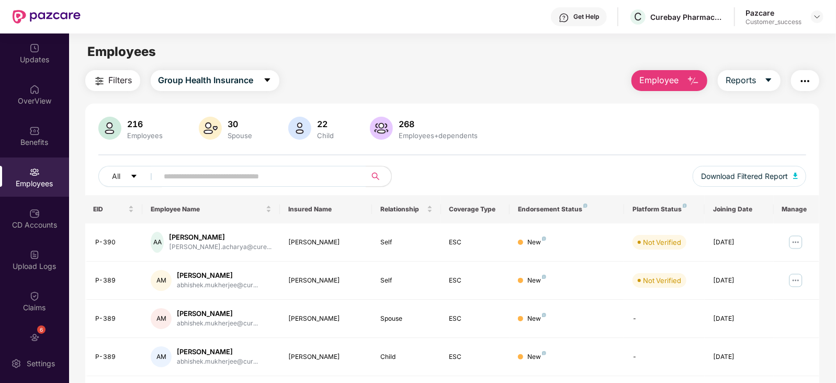
click at [694, 81] on img "button" at bounding box center [693, 81] width 13 height 13
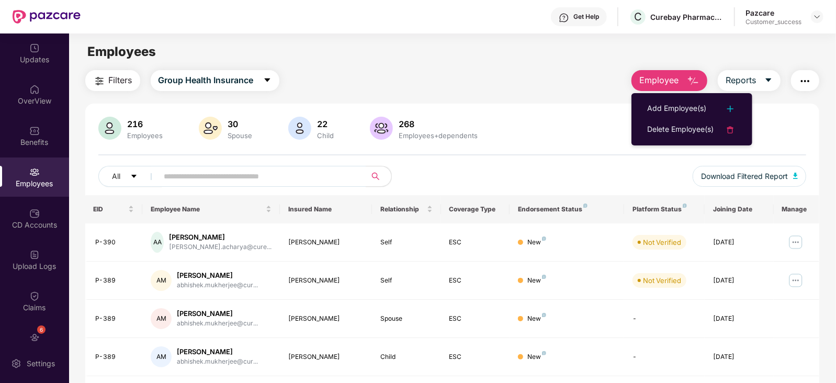
click at [601, 87] on div "Filters Group Health Insurance Employee Reports" at bounding box center [452, 80] width 735 height 21
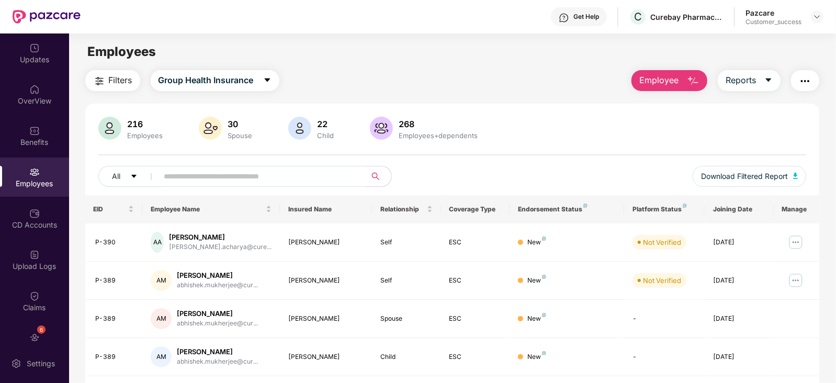
click at [823, 20] on div at bounding box center [817, 16] width 13 height 13
click at [813, 20] on img at bounding box center [817, 17] width 8 height 8
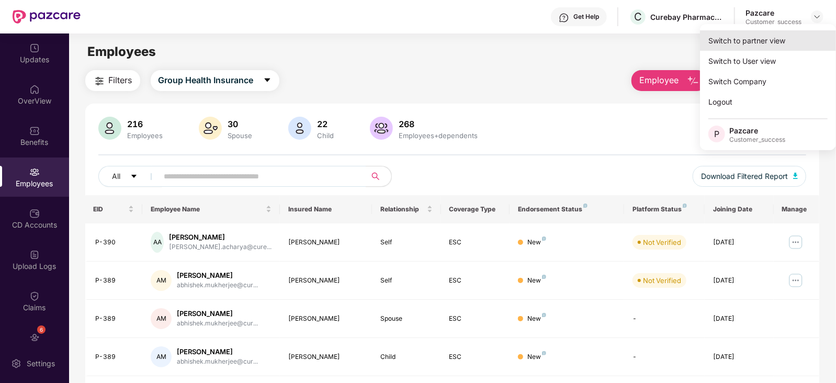
click at [763, 40] on div "Switch to partner view" at bounding box center [768, 40] width 136 height 20
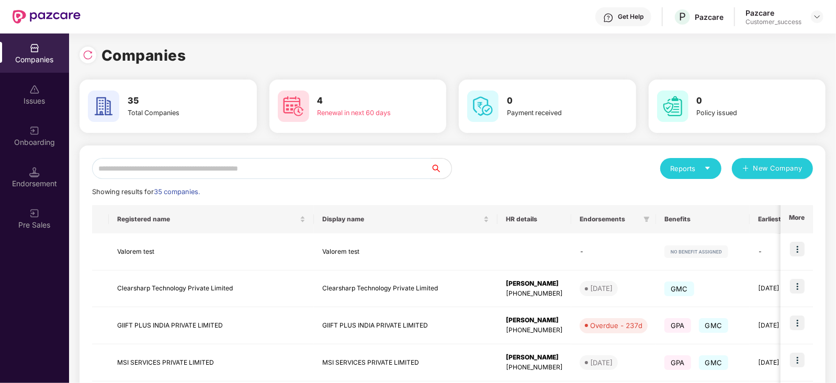
click at [297, 167] on input "text" at bounding box center [261, 168] width 339 height 21
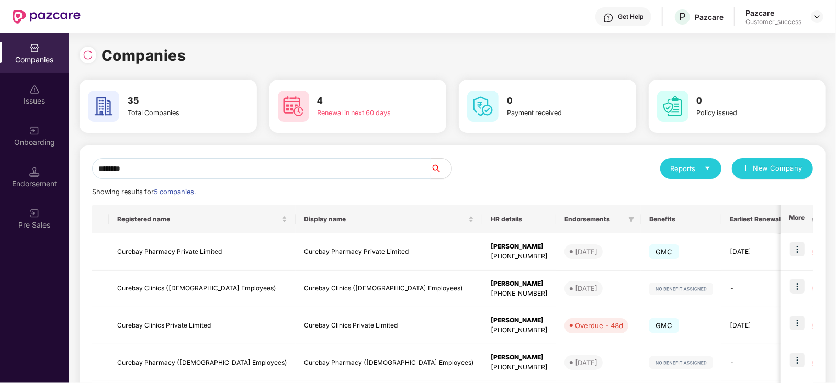
click at [290, 169] on input "*******" at bounding box center [261, 168] width 339 height 21
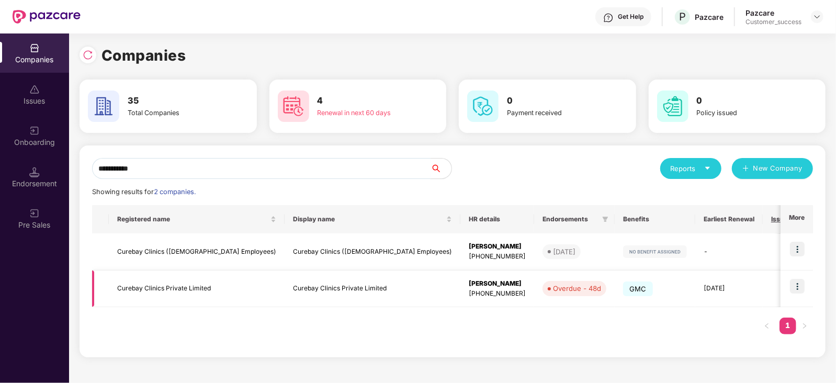
type input "**********"
click at [801, 286] on img at bounding box center [797, 286] width 15 height 15
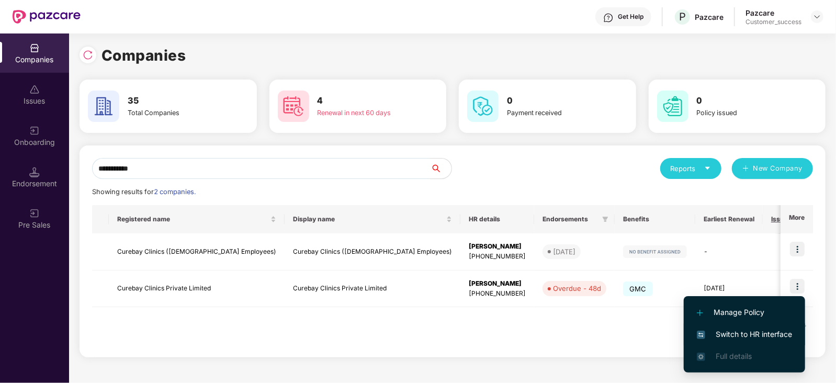
click at [748, 333] on span "Switch to HR interface" at bounding box center [744, 335] width 95 height 12
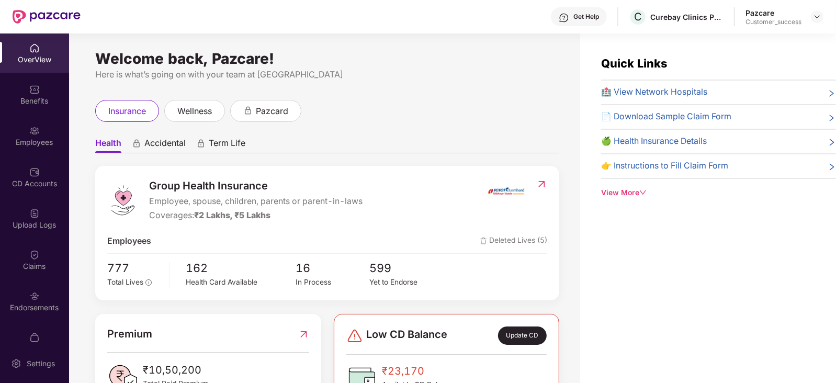
scroll to position [42, 0]
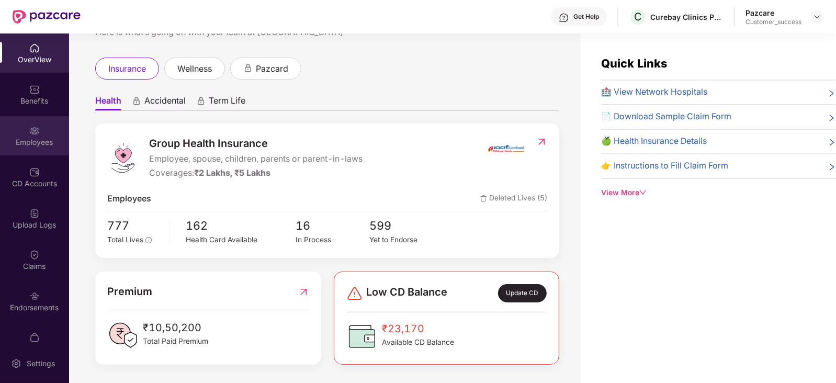
click at [52, 146] on div "Employees" at bounding box center [34, 142] width 69 height 10
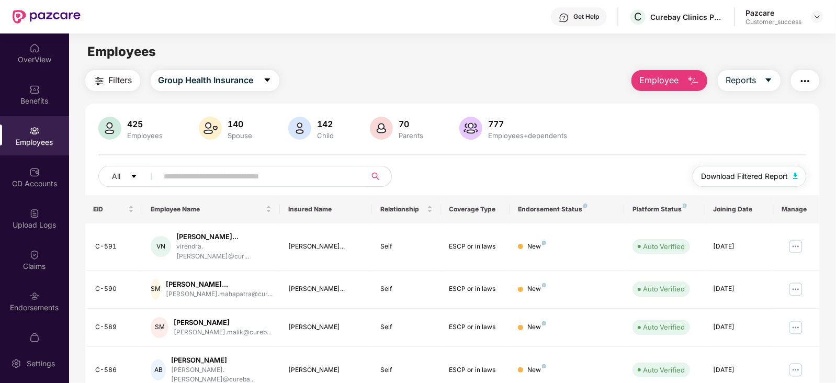
click at [738, 170] on button "Download Filtered Report" at bounding box center [750, 176] width 114 height 21
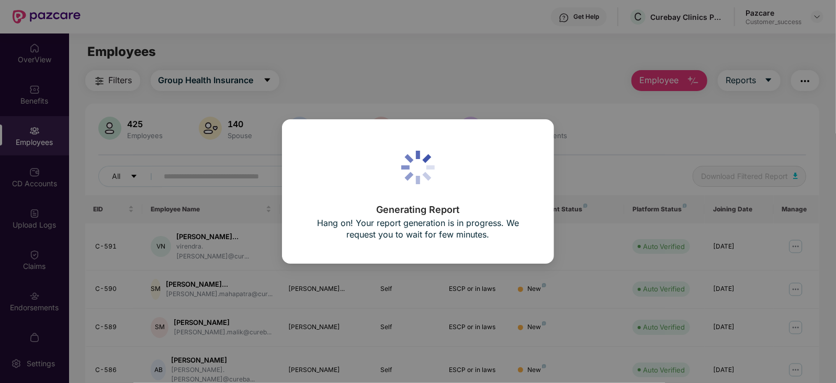
click at [645, 142] on div "Generating Report Hang on! Your report generation is in progress. We request yo…" at bounding box center [418, 191] width 836 height 383
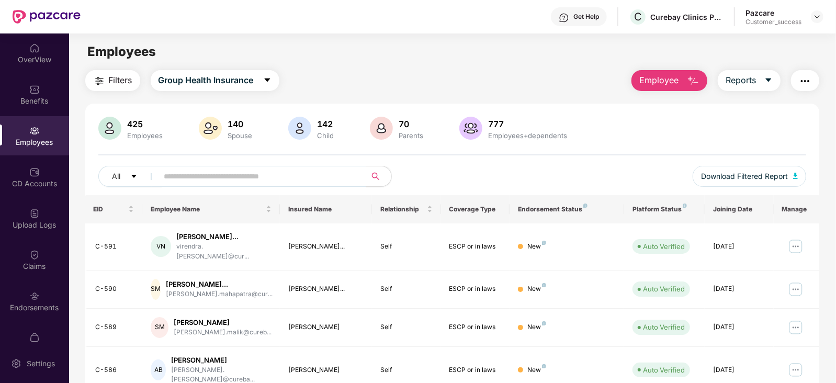
click at [686, 87] on button "Employee" at bounding box center [670, 80] width 76 height 21
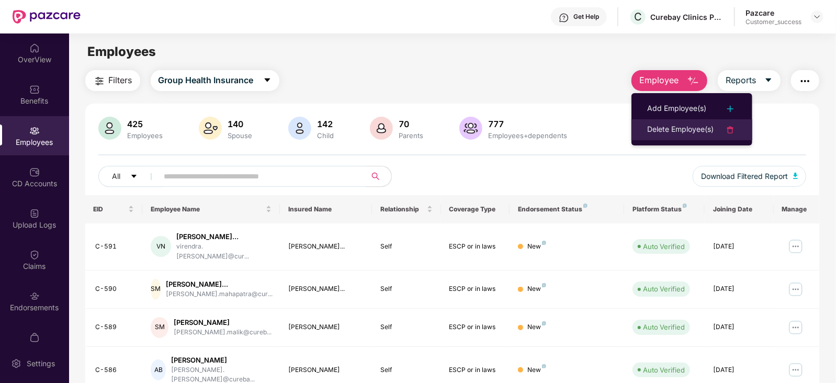
click at [666, 136] on div "Delete Employee(s)" at bounding box center [680, 130] width 66 height 13
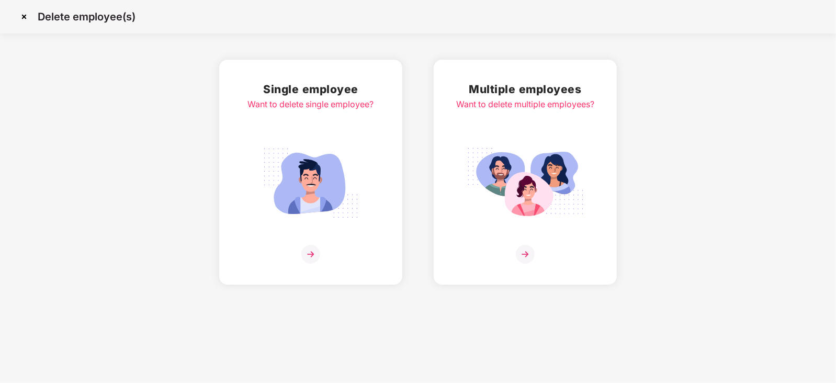
click at [544, 143] on img at bounding box center [525, 183] width 117 height 82
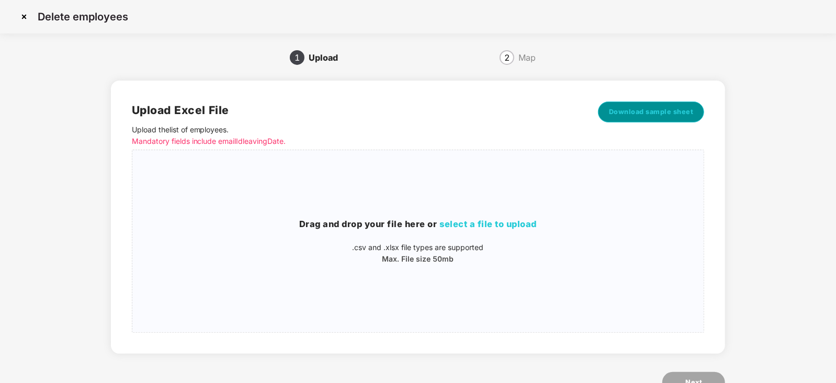
click at [671, 114] on span "Download sample sheet" at bounding box center [651, 112] width 85 height 10
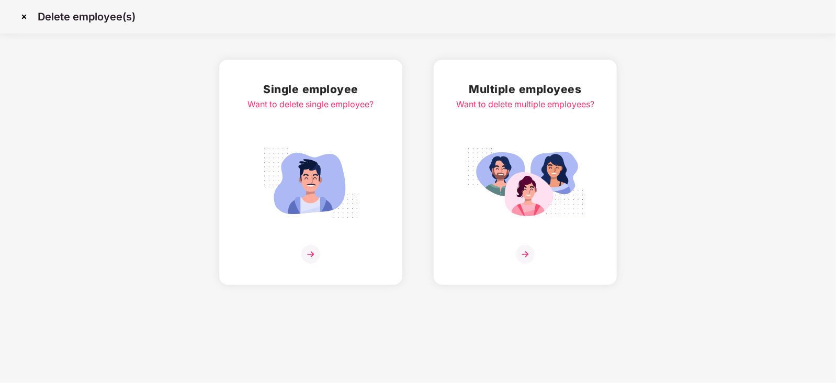
click at [21, 21] on img at bounding box center [24, 16] width 17 height 17
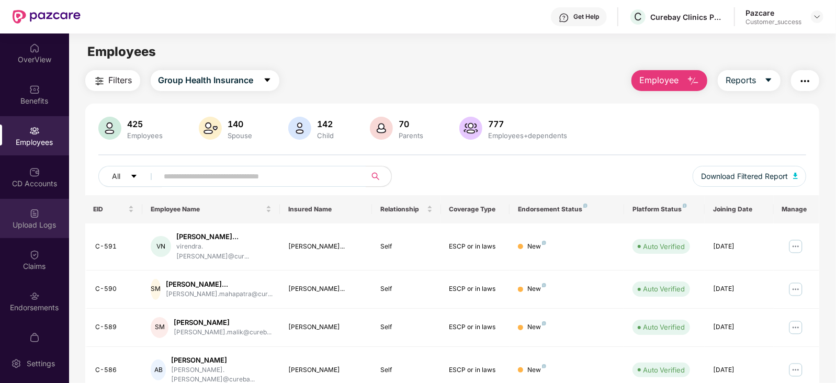
click at [51, 227] on div "Upload Logs" at bounding box center [34, 225] width 69 height 10
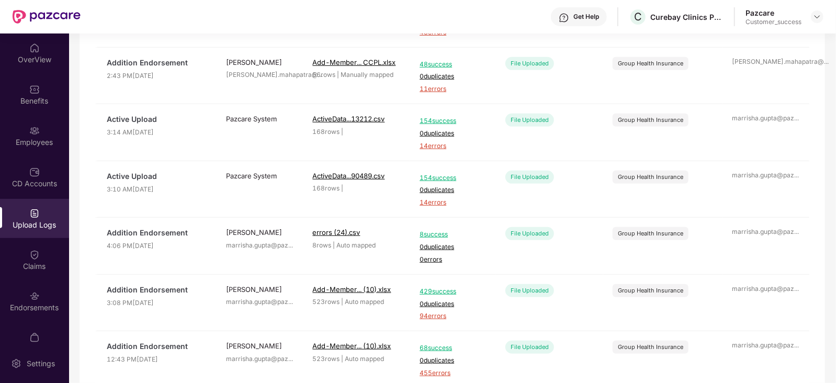
scroll to position [375, 0]
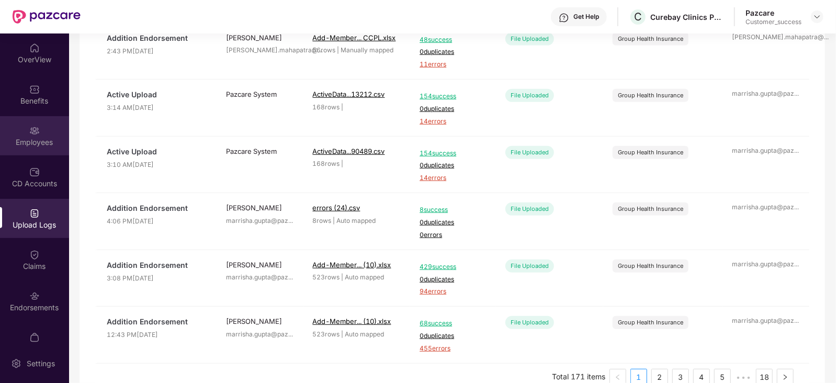
click at [49, 145] on div "Employees" at bounding box center [34, 142] width 69 height 10
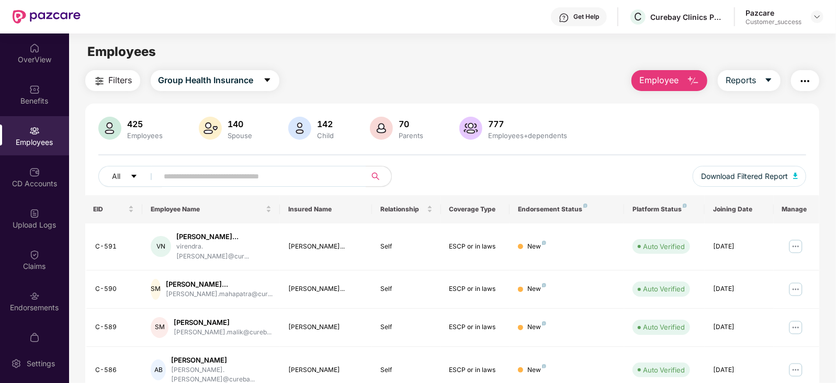
click at [677, 80] on span "Employee" at bounding box center [659, 80] width 39 height 13
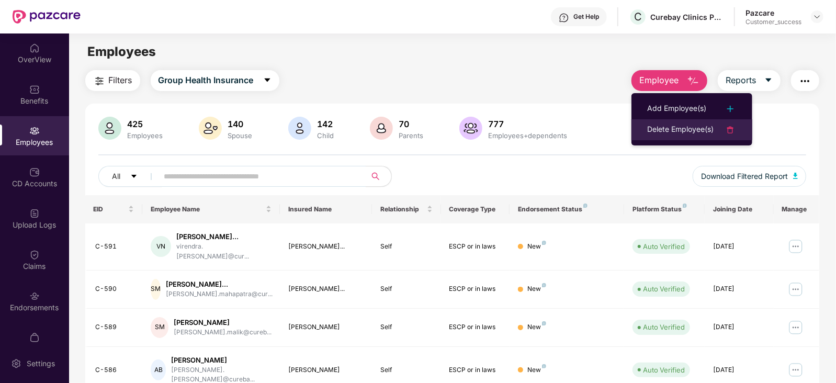
click at [659, 136] on li "Delete Employee(s)" at bounding box center [692, 129] width 121 height 21
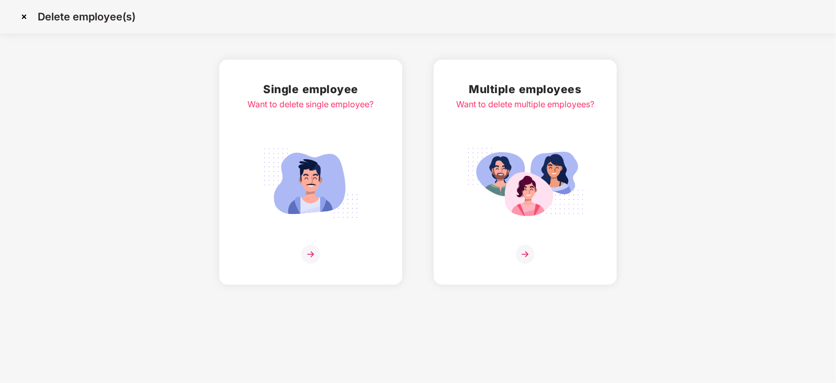
click at [474, 169] on img at bounding box center [525, 183] width 117 height 82
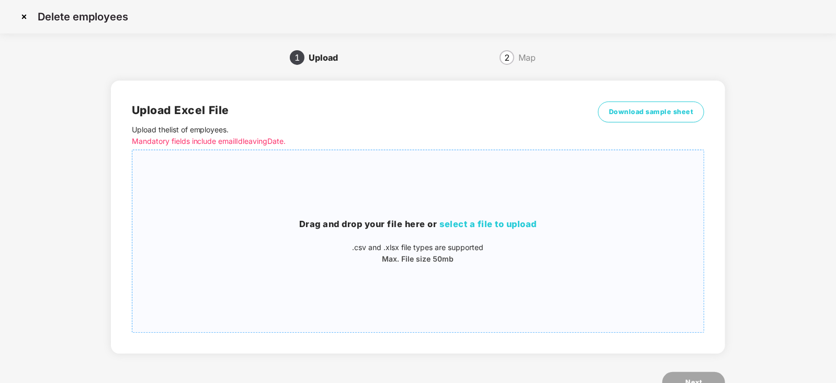
click at [448, 242] on p ".csv and .xlsx file types are supported" at bounding box center [418, 248] width 572 height 12
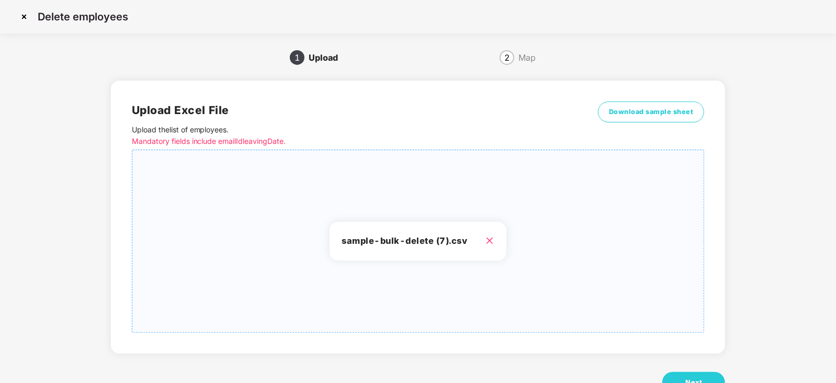
scroll to position [36, 0]
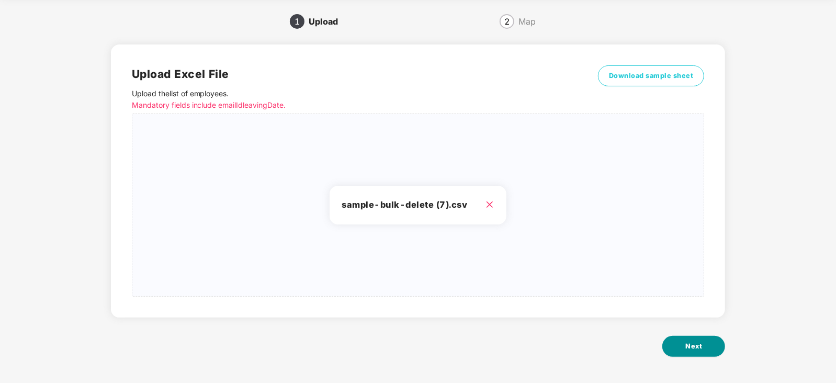
click at [686, 349] on span "Next" at bounding box center [694, 346] width 17 height 10
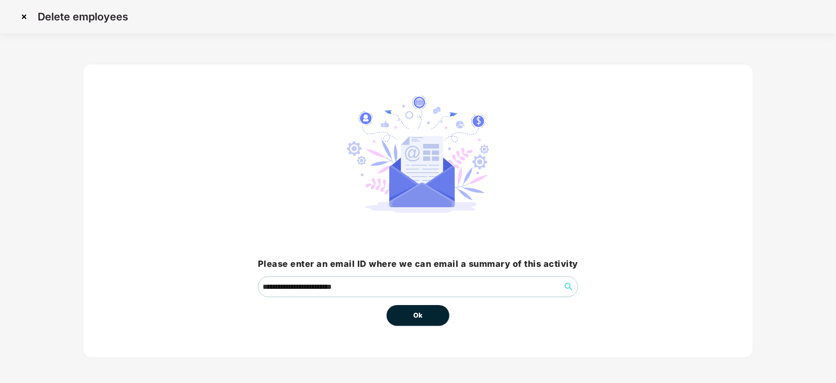
click at [407, 321] on button "Ok" at bounding box center [418, 315] width 63 height 21
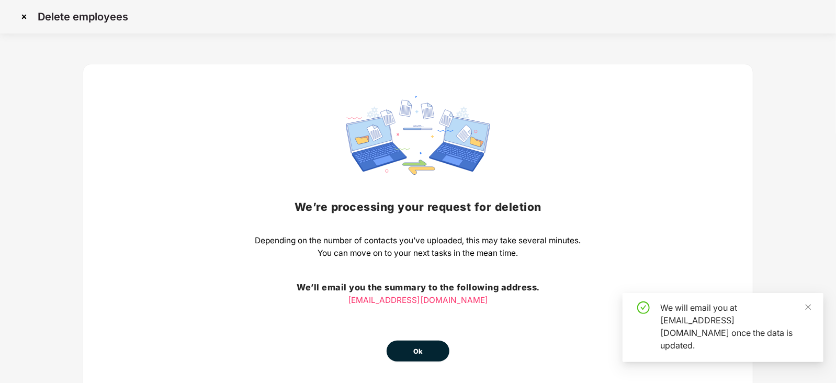
click at [416, 354] on span "Ok" at bounding box center [417, 351] width 9 height 10
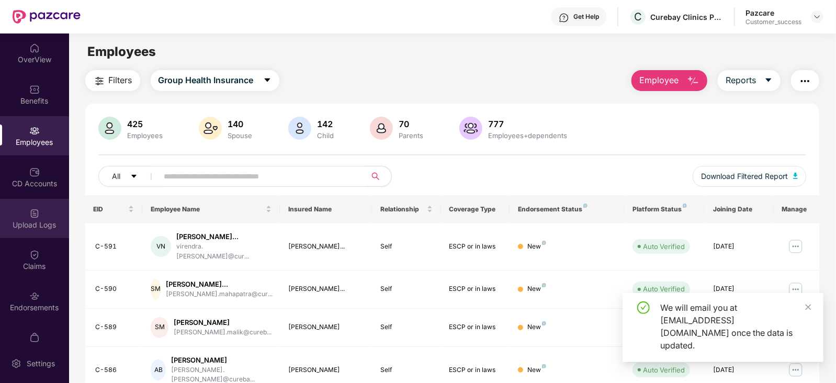
click at [18, 218] on div "Upload Logs" at bounding box center [34, 218] width 69 height 39
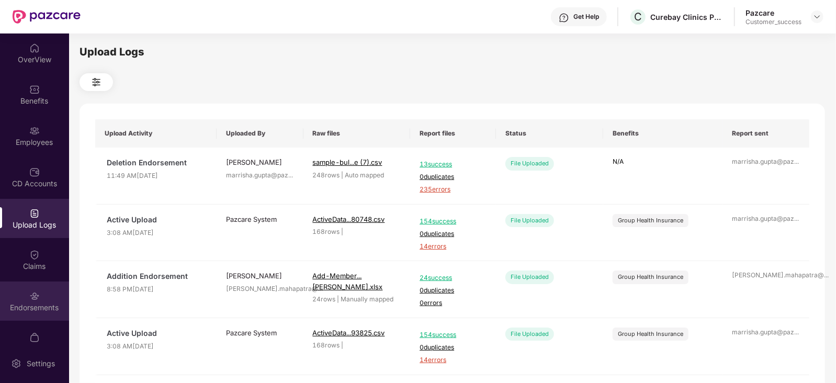
click at [32, 308] on div "Endorsements" at bounding box center [34, 308] width 69 height 10
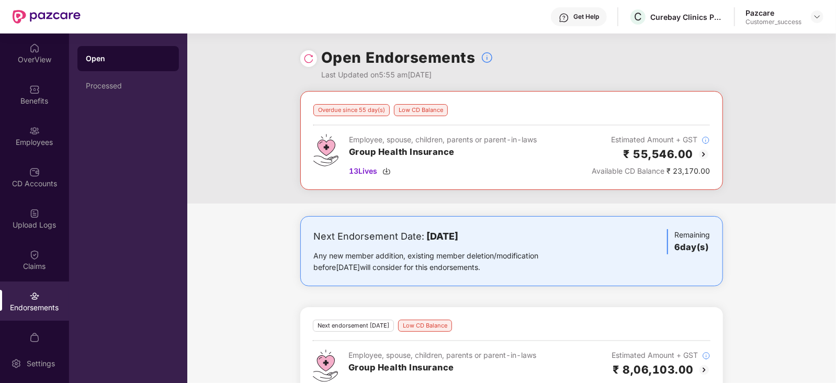
scroll to position [33, 0]
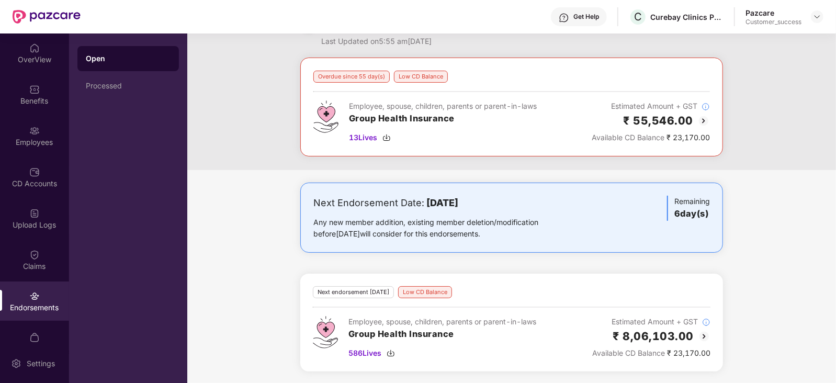
click at [703, 337] on img at bounding box center [704, 336] width 13 height 13
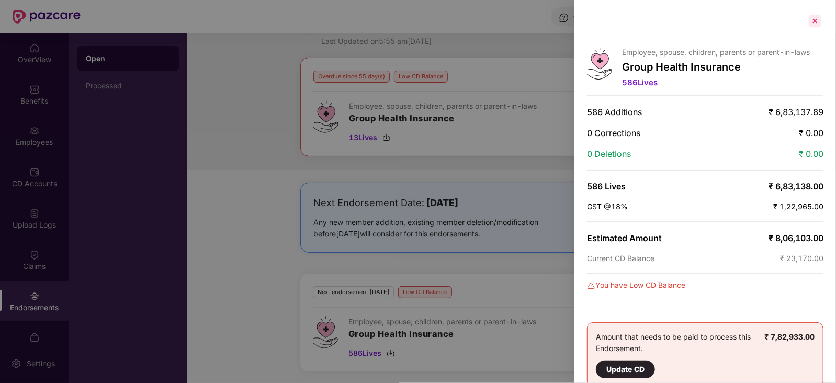
click at [816, 19] on div at bounding box center [815, 21] width 17 height 17
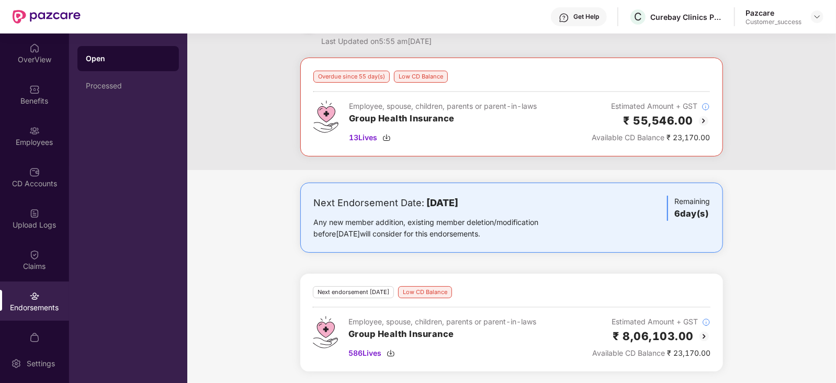
scroll to position [0, 0]
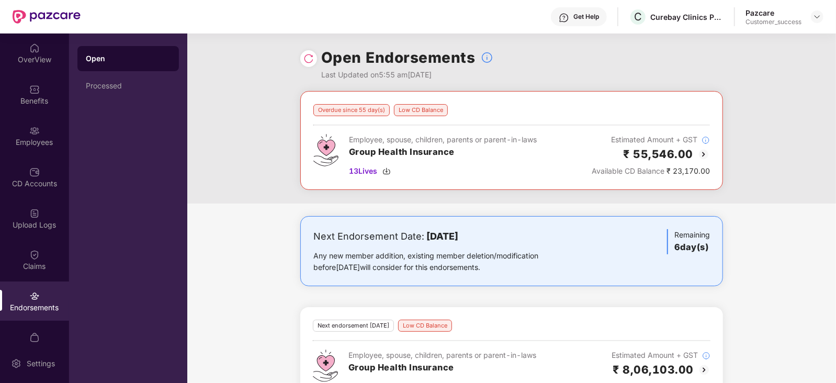
click at [305, 65] on div at bounding box center [308, 58] width 17 height 17
click at [306, 63] on img at bounding box center [309, 58] width 10 height 10
click at [819, 21] on div at bounding box center [817, 16] width 13 height 13
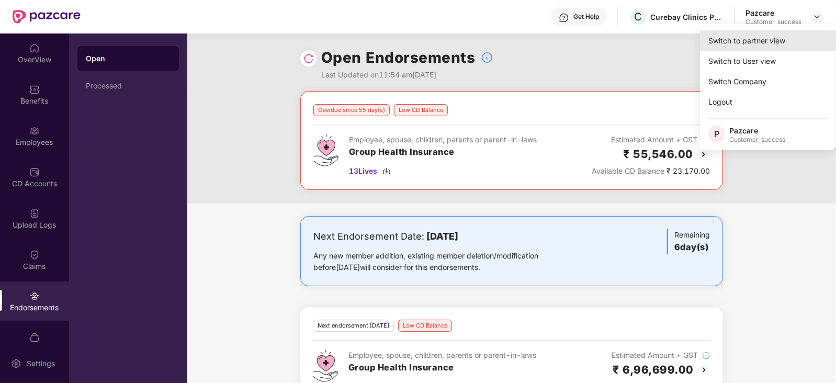
click at [715, 49] on div "Switch to partner view" at bounding box center [768, 40] width 136 height 20
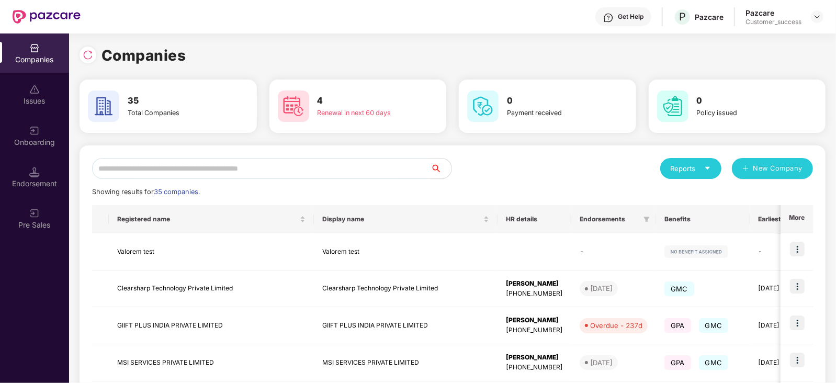
click at [283, 169] on input "*" at bounding box center [261, 168] width 339 height 21
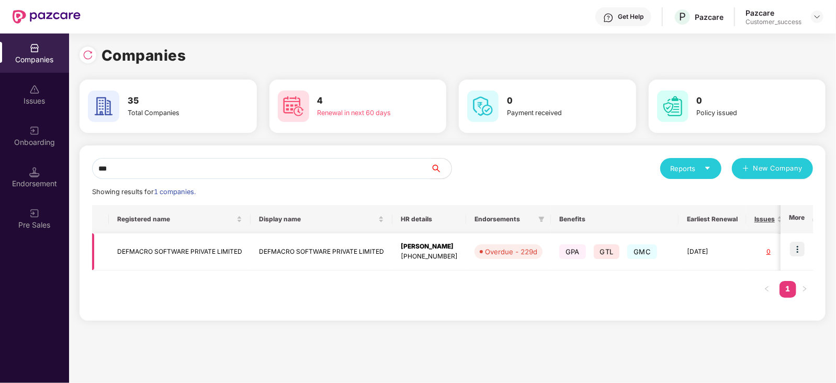
type input "***"
click at [136, 251] on td "DEFMACRO SOFTWARE PRIVATE LIMITED" at bounding box center [180, 251] width 142 height 37
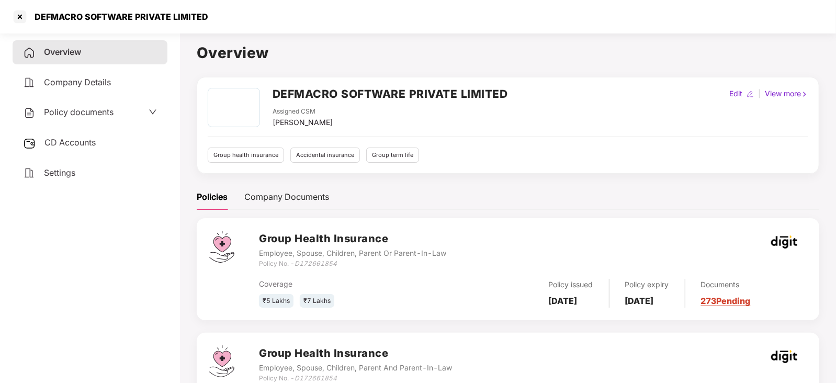
click at [118, 115] on div "Policy documents" at bounding box center [90, 113] width 134 height 14
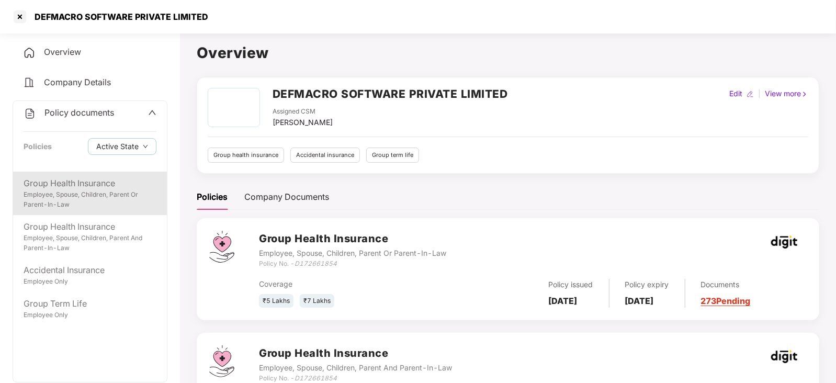
click at [106, 189] on div "Group Health Insurance" at bounding box center [90, 183] width 133 height 13
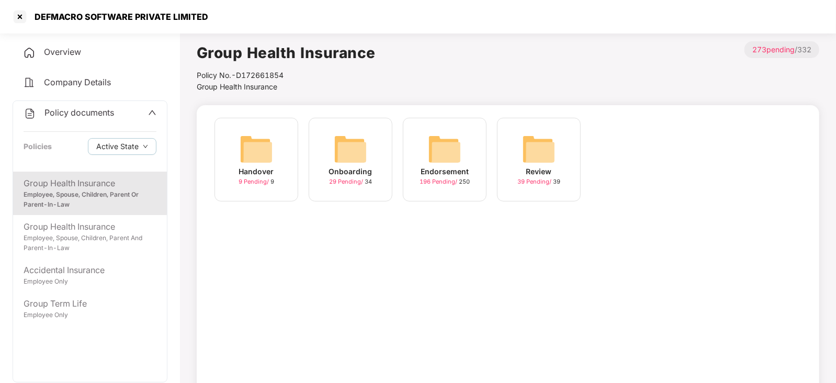
click at [350, 148] on img at bounding box center [350, 148] width 33 height 33
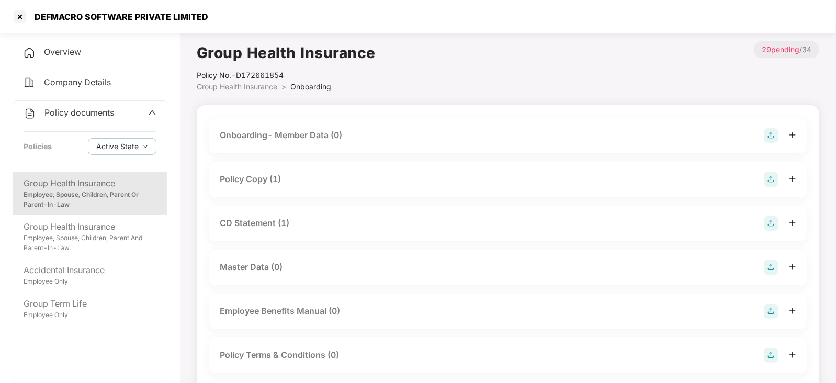
click at [259, 176] on div "Policy Copy (1)" at bounding box center [250, 179] width 61 height 13
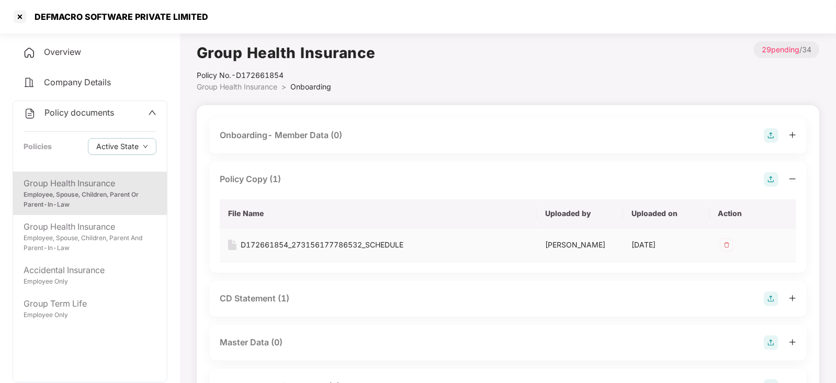
click at [274, 247] on div "D172661854_273156177786532_SCHEDULE" at bounding box center [322, 245] width 163 height 12
click at [19, 13] on div at bounding box center [20, 16] width 17 height 17
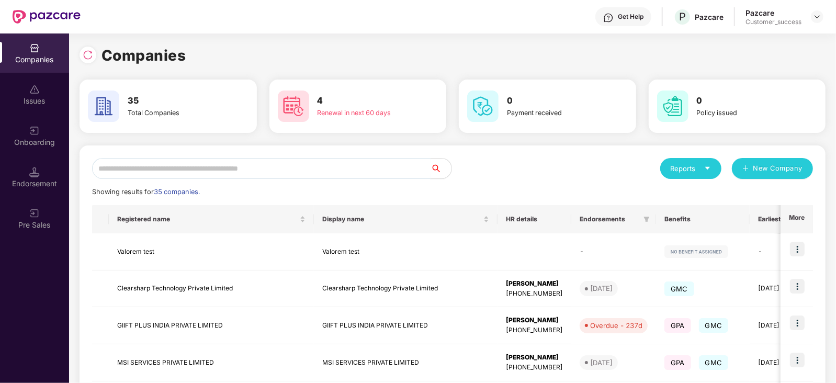
click at [370, 169] on input "text" at bounding box center [261, 168] width 339 height 21
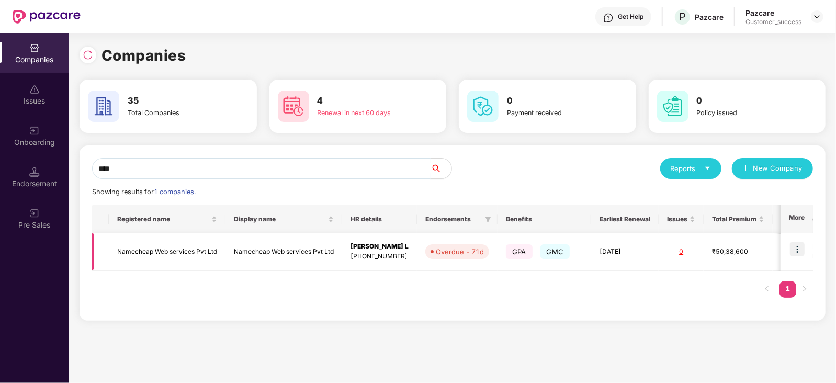
type input "****"
click at [801, 249] on img at bounding box center [797, 249] width 15 height 15
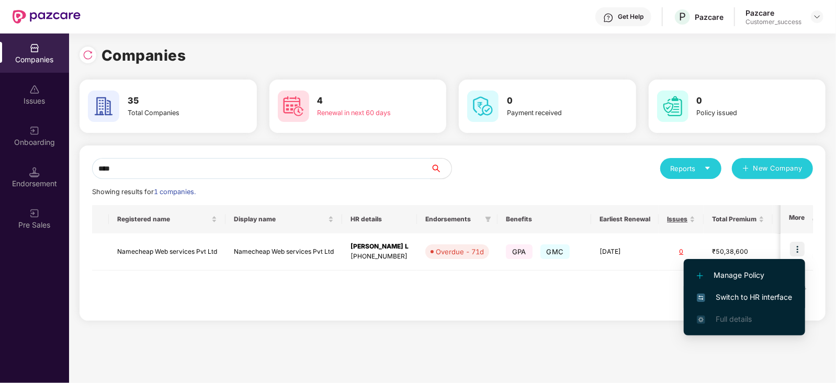
click at [723, 302] on span "Switch to HR interface" at bounding box center [744, 298] width 95 height 12
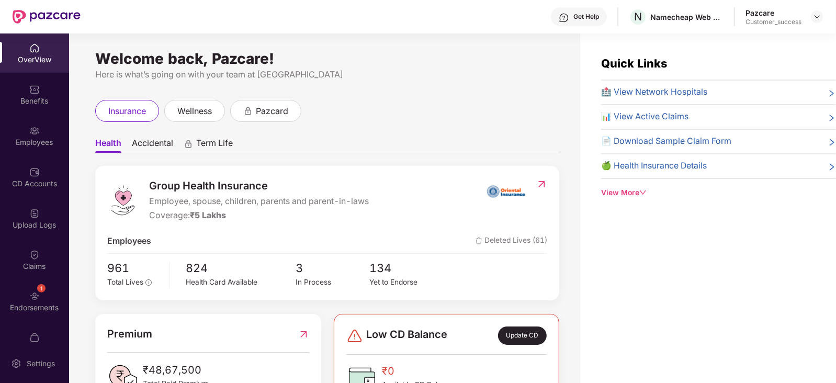
click at [43, 129] on div "Employees" at bounding box center [34, 135] width 69 height 39
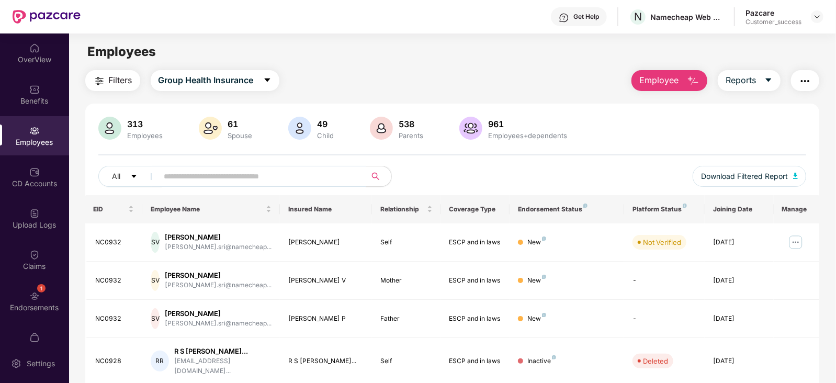
click at [281, 172] on input "text" at bounding box center [258, 177] width 188 height 16
type input "*"
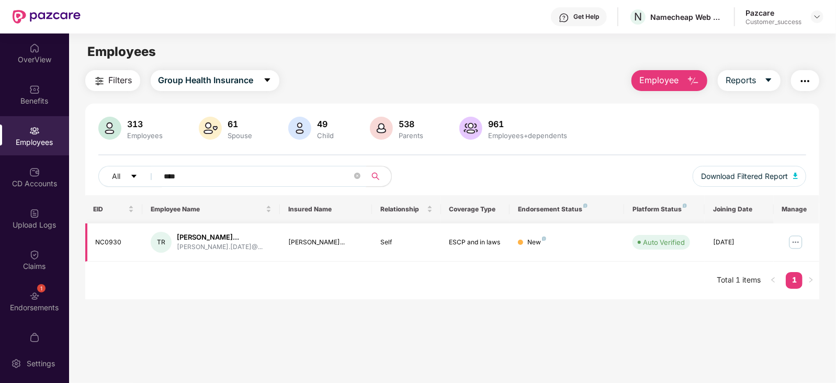
type input "****"
click at [793, 241] on img at bounding box center [796, 242] width 17 height 17
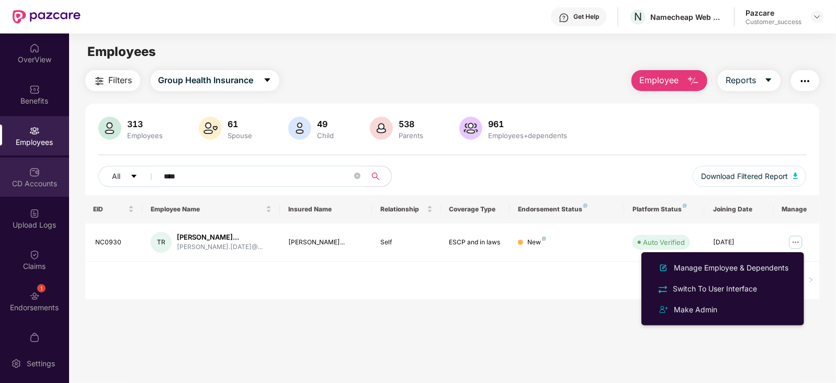
click at [42, 177] on div "CD Accounts" at bounding box center [34, 177] width 69 height 39
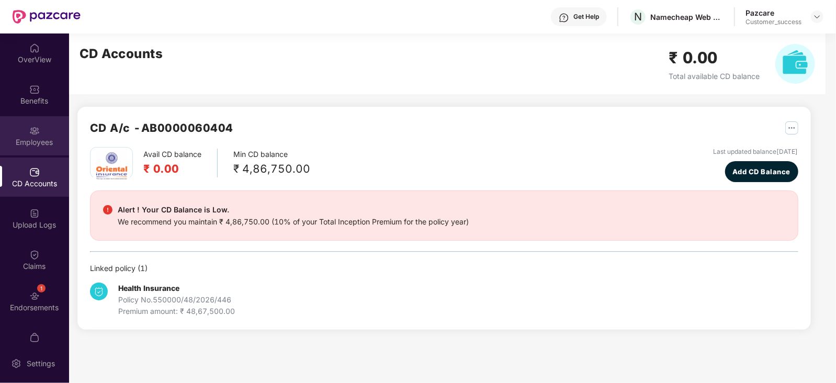
click at [42, 132] on div "Employees" at bounding box center [34, 135] width 69 height 39
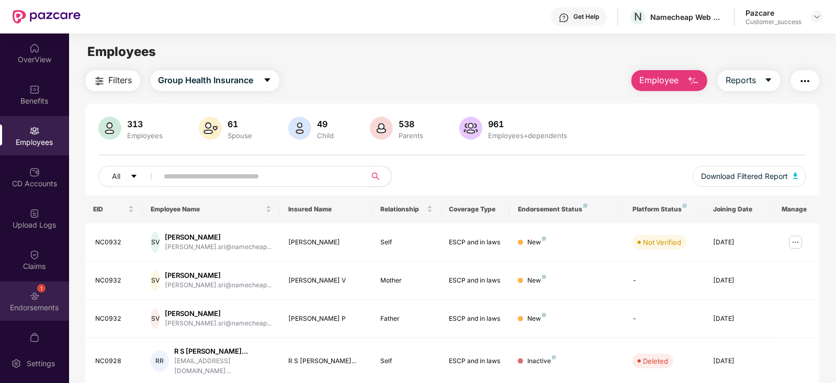
click at [39, 300] on div "1 Endorsements" at bounding box center [34, 301] width 69 height 39
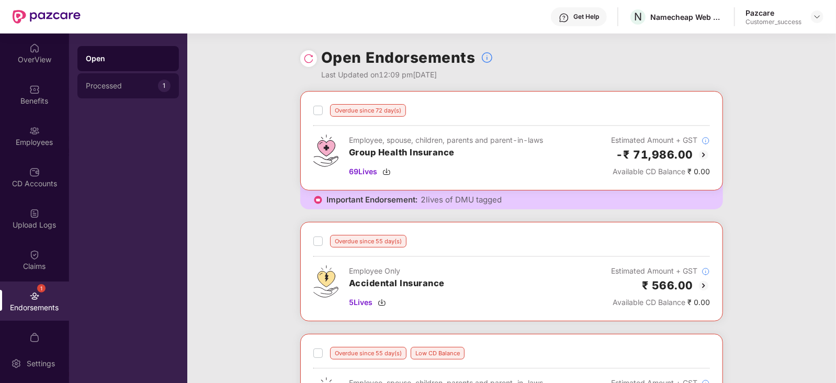
click at [144, 85] on div "Processed" at bounding box center [122, 86] width 72 height 8
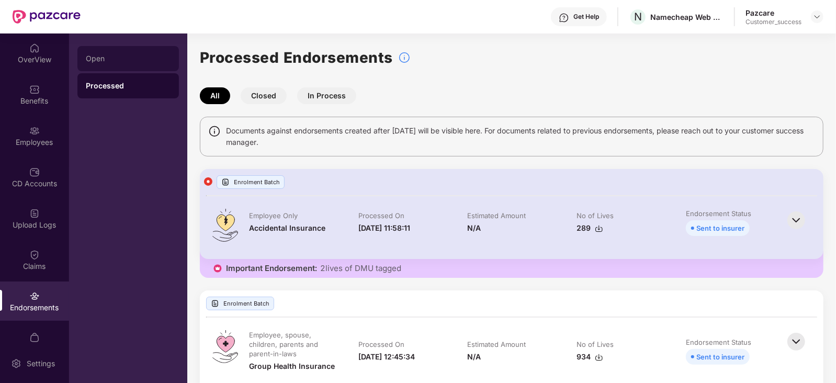
click at [140, 64] on div "Open" at bounding box center [128, 58] width 102 height 25
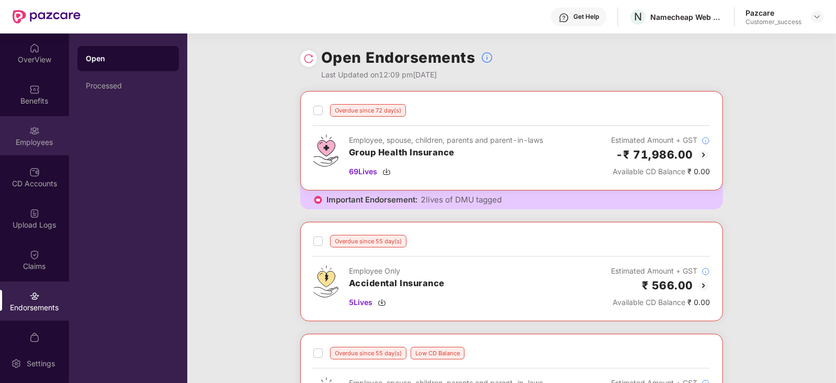
click at [3, 121] on div "Employees" at bounding box center [34, 135] width 69 height 39
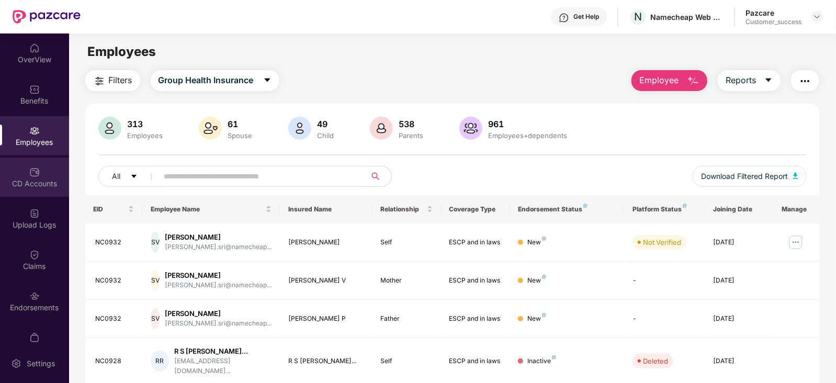
click at [23, 171] on div "CD Accounts" at bounding box center [34, 177] width 69 height 39
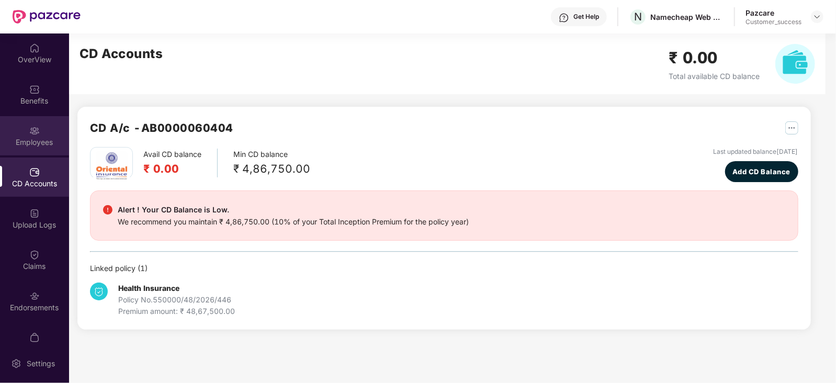
click at [27, 143] on div "Employees" at bounding box center [34, 142] width 69 height 10
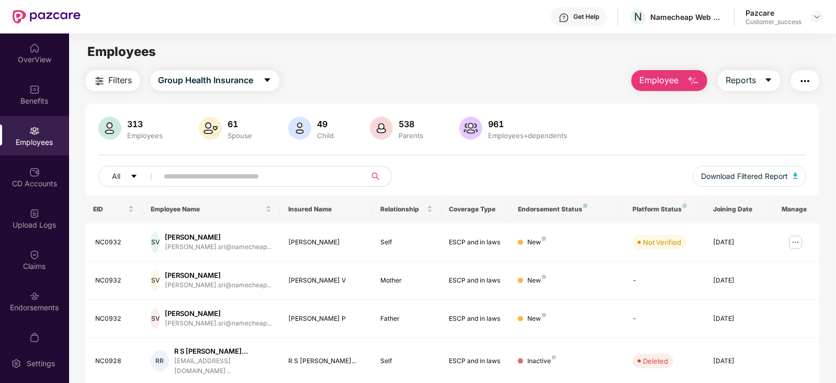
click at [243, 178] on input "text" at bounding box center [258, 177] width 188 height 16
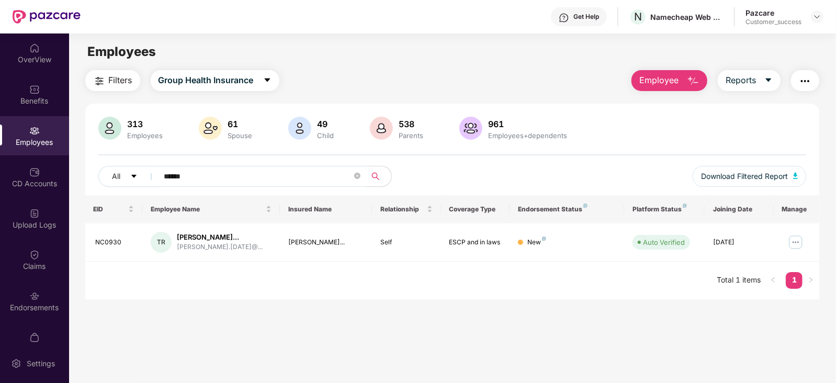
type input "******"
click at [819, 17] on img at bounding box center [817, 17] width 8 height 8
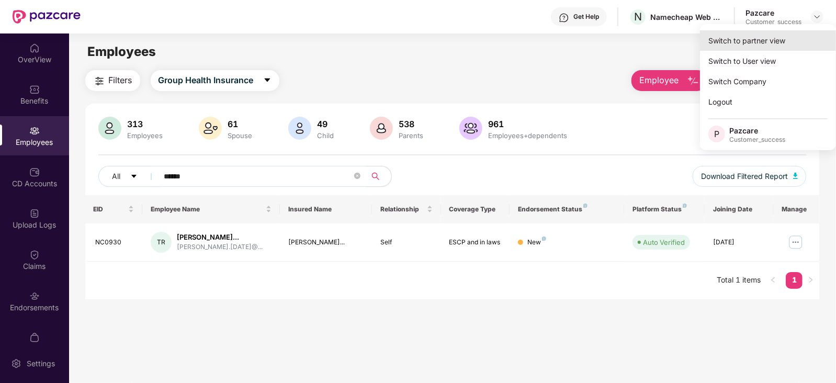
click at [772, 38] on div "Switch to partner view" at bounding box center [768, 40] width 136 height 20
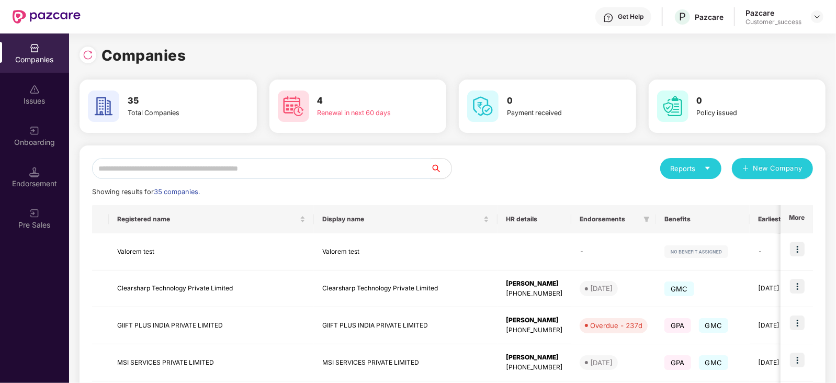
click at [324, 172] on input "text" at bounding box center [261, 168] width 339 height 21
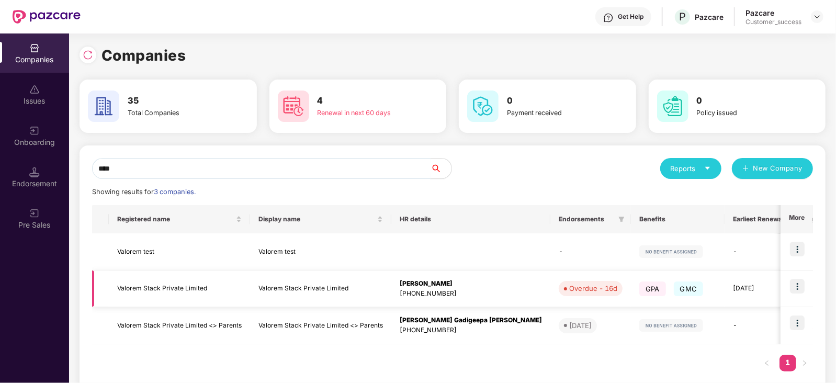
type input "****"
click at [793, 283] on img at bounding box center [797, 286] width 15 height 15
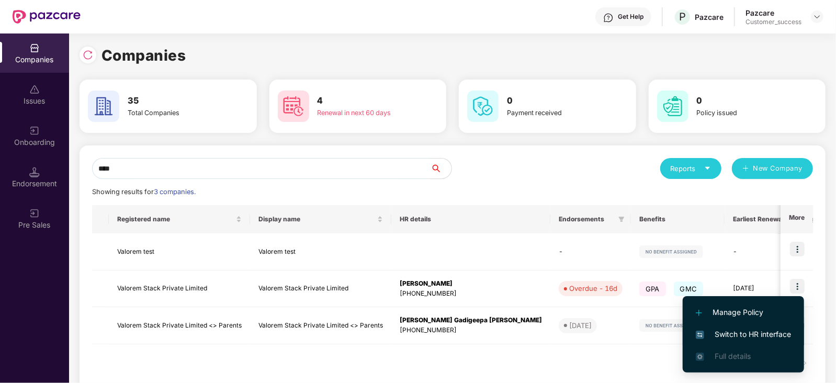
click at [742, 335] on span "Switch to HR interface" at bounding box center [743, 335] width 95 height 12
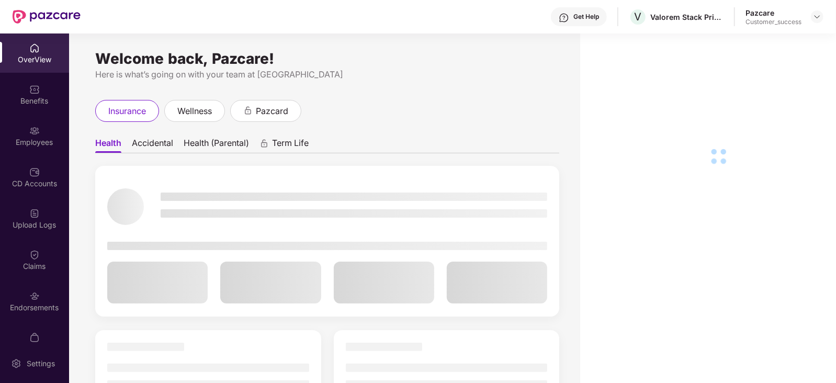
click at [31, 136] on div "Employees" at bounding box center [34, 135] width 69 height 39
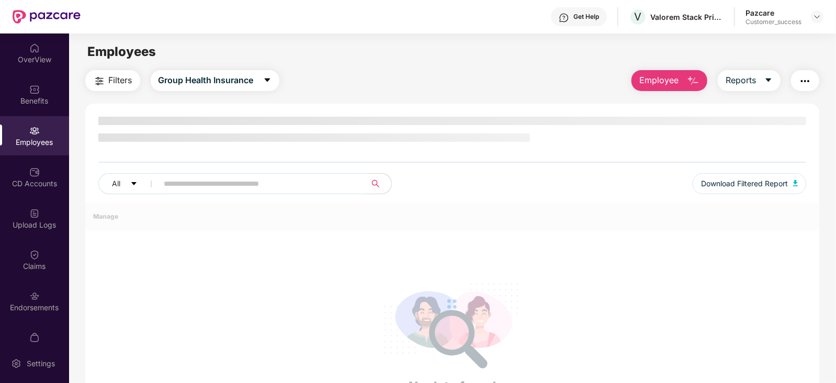
click at [31, 136] on div "Employees" at bounding box center [34, 135] width 69 height 39
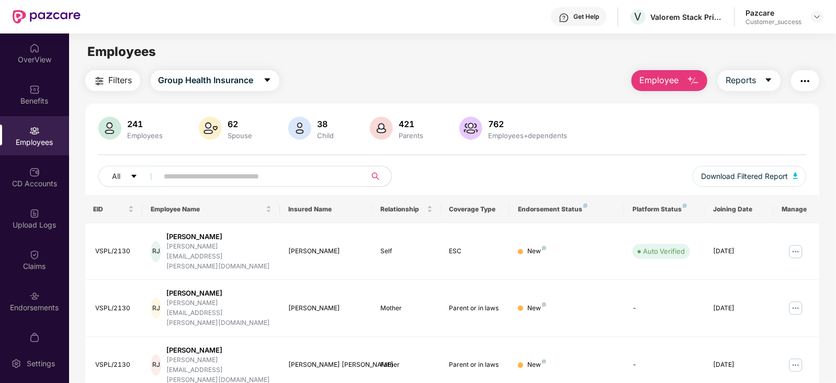
click at [221, 175] on input "text" at bounding box center [258, 177] width 188 height 16
type input "****"
click at [815, 19] on img at bounding box center [817, 17] width 8 height 8
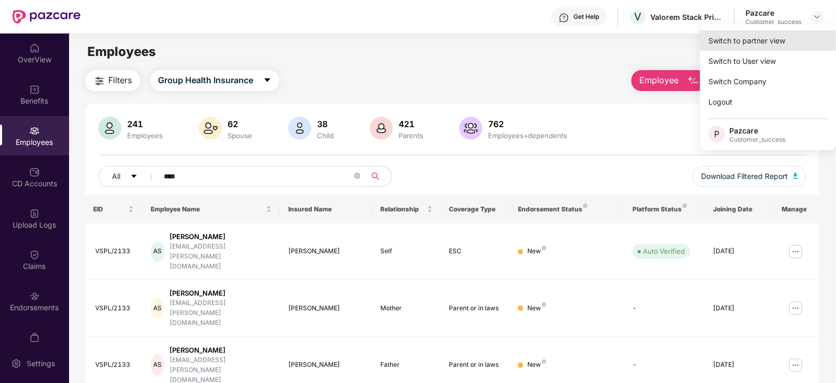
click at [785, 43] on div "Switch to partner view" at bounding box center [768, 40] width 136 height 20
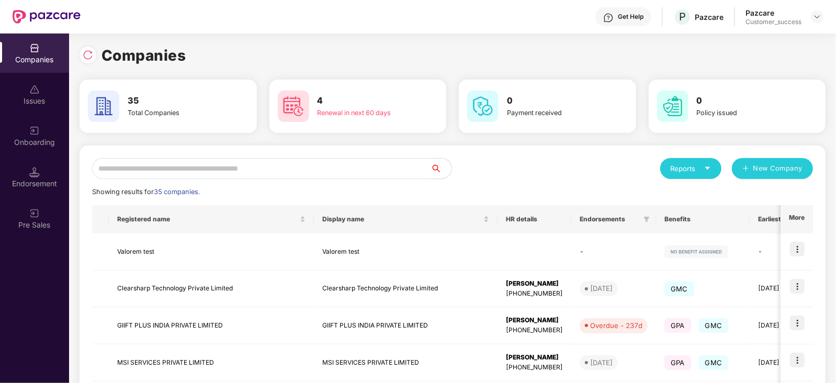
click at [270, 171] on input "text" at bounding box center [261, 168] width 339 height 21
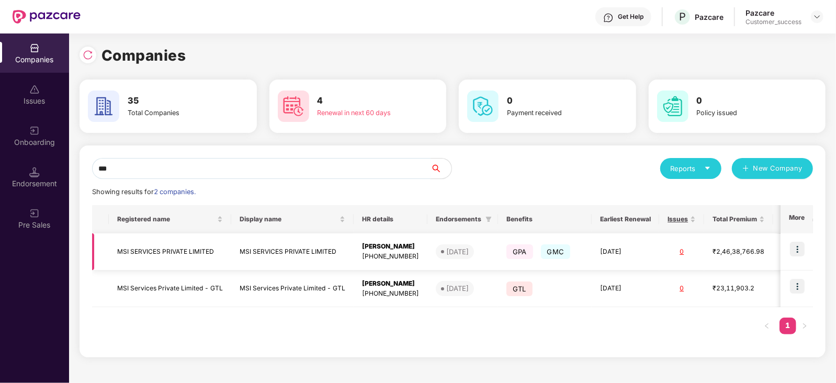
type input "***"
click at [796, 243] on img at bounding box center [797, 249] width 15 height 15
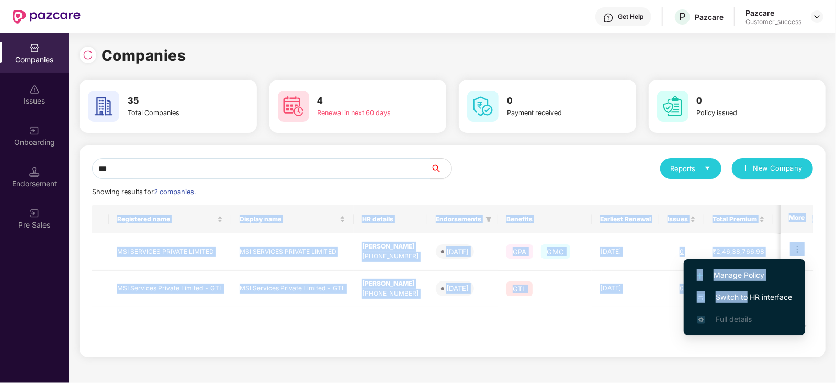
scroll to position [0, 1]
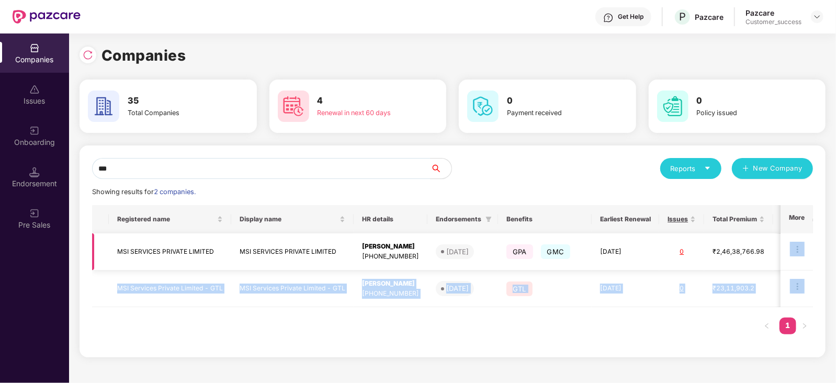
drag, startPoint x: 746, startPoint y: 294, endPoint x: 798, endPoint y: 249, distance: 69.0
click at [798, 249] on body "Get Help P Pazcare Pazcare Customer_success Companies Issues Onboarding Endorse…" at bounding box center [418, 191] width 836 height 383
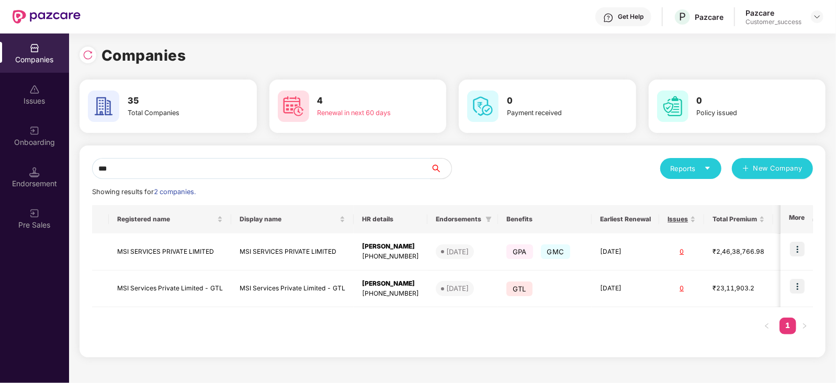
click at [529, 171] on div "Reports New Company" at bounding box center [633, 168] width 361 height 21
click at [803, 255] on img at bounding box center [797, 249] width 15 height 15
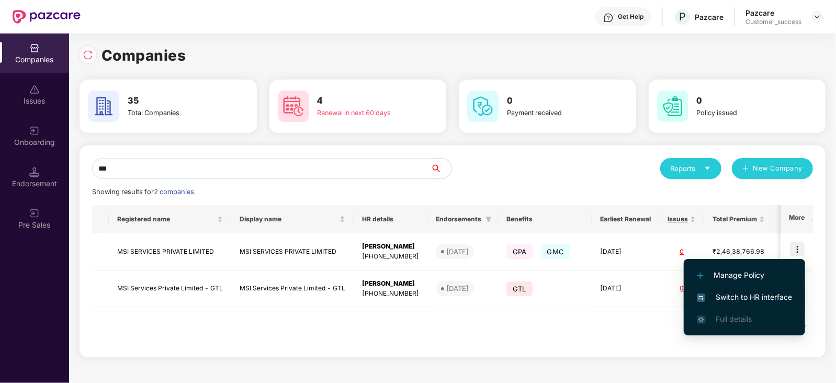
click at [745, 292] on span "Switch to HR interface" at bounding box center [744, 298] width 95 height 12
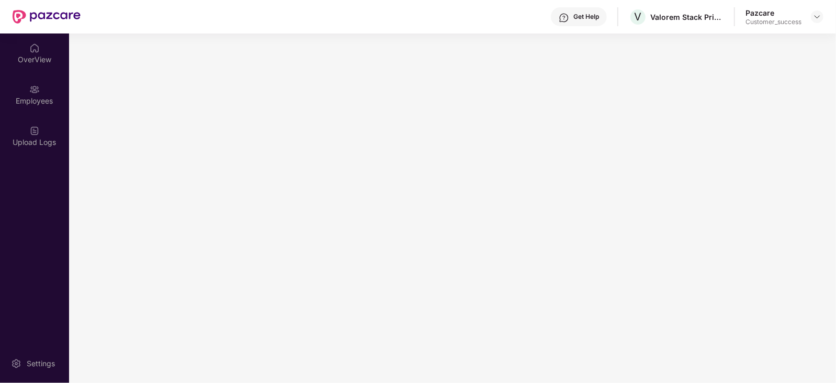
scroll to position [0, 0]
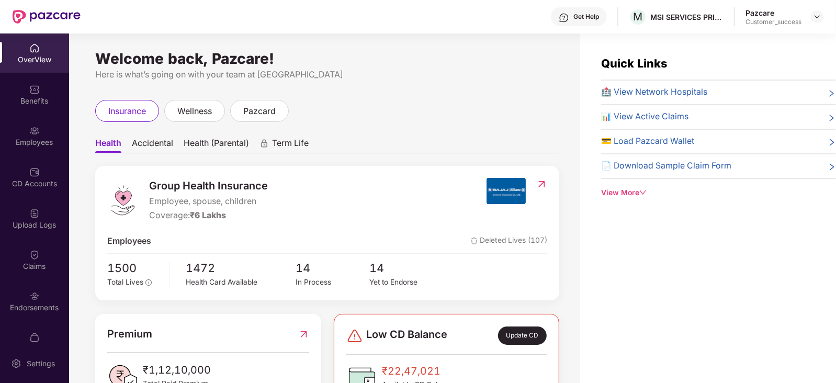
click at [56, 135] on div "Employees" at bounding box center [34, 135] width 69 height 39
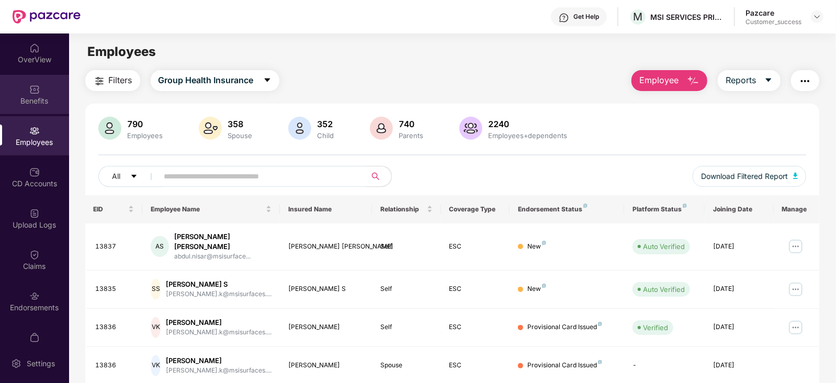
click at [40, 103] on div "Benefits" at bounding box center [34, 101] width 69 height 10
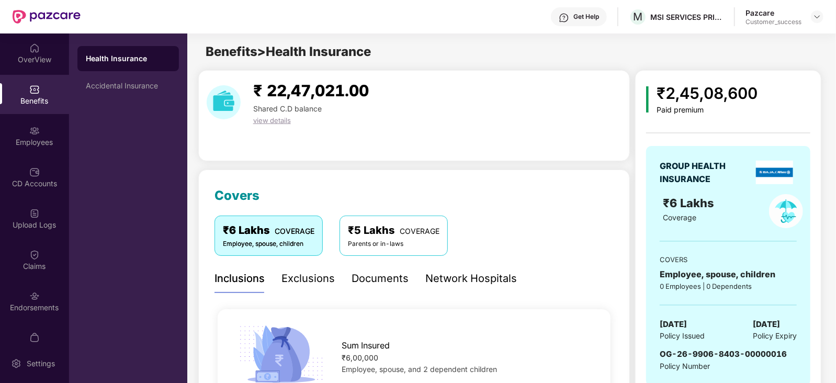
scroll to position [76, 0]
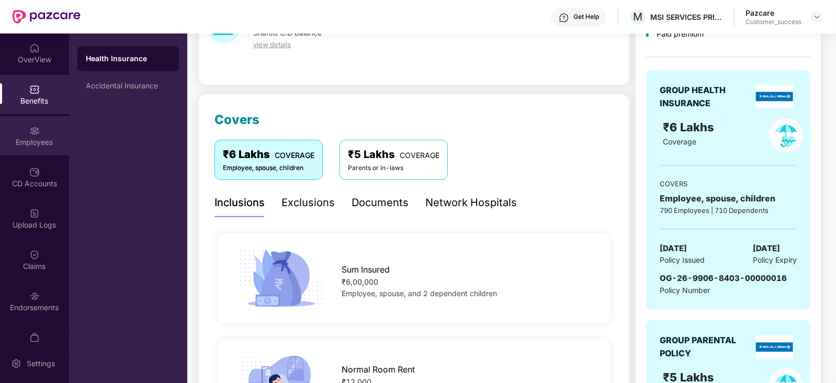
click at [31, 129] on img at bounding box center [34, 131] width 10 height 10
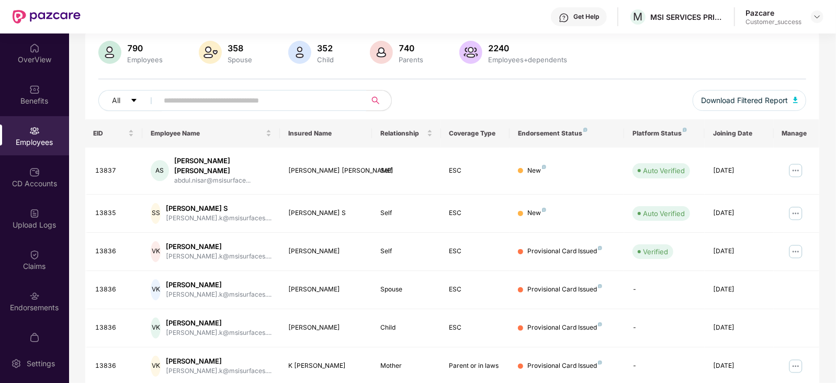
click at [241, 96] on input "text" at bounding box center [258, 101] width 188 height 16
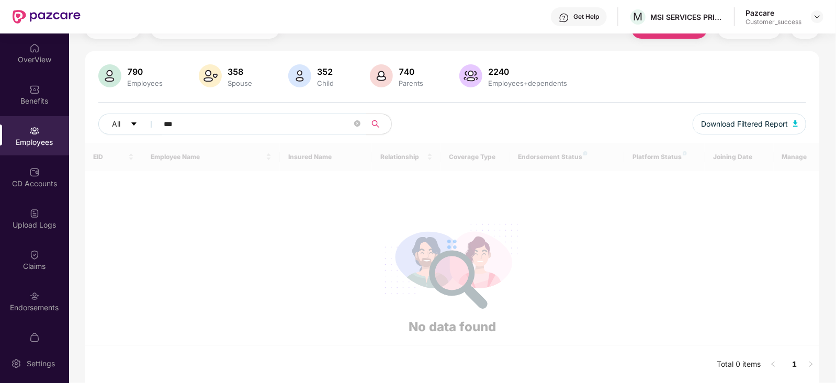
scroll to position [33, 0]
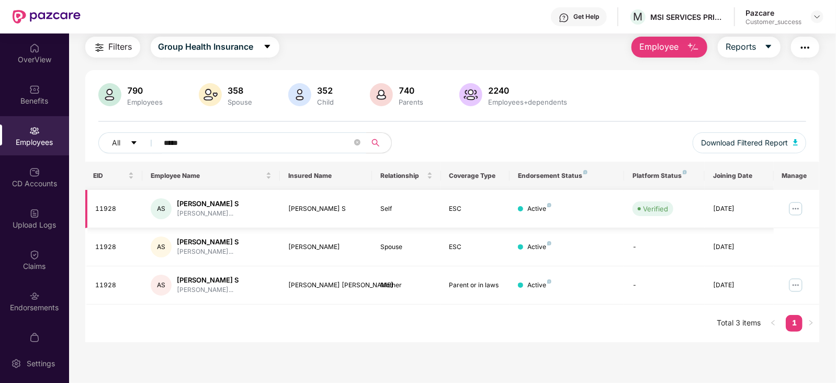
type input "*****"
drag, startPoint x: 315, startPoint y: 207, endPoint x: 601, endPoint y: 209, distance: 286.3
click at [601, 209] on tr "11928 AS [PERSON_NAME] [PERSON_NAME].n@msisurfaces.c... [PERSON_NAME] S Self ES…" at bounding box center [452, 209] width 735 height 38
